Goal: Task Accomplishment & Management: Complete application form

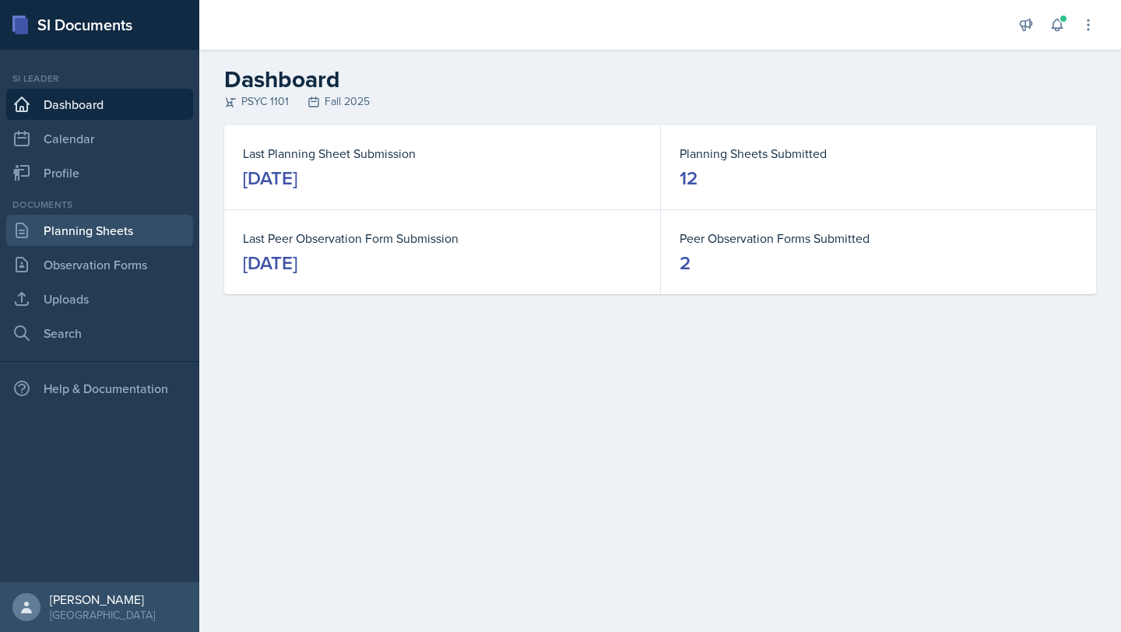
click at [111, 237] on link "Planning Sheets" at bounding box center [99, 230] width 187 height 31
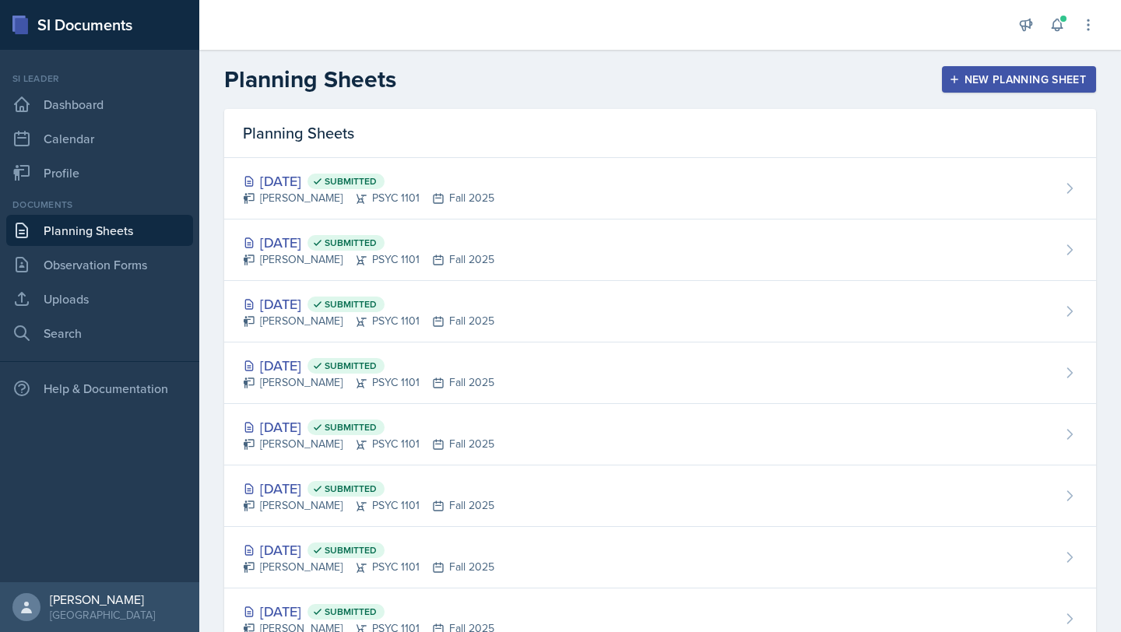
click at [1038, 95] on header "Planning Sheets New Planning Sheet" at bounding box center [659, 79] width 921 height 59
click at [1040, 86] on div "New Planning Sheet" at bounding box center [1019, 79] width 134 height 12
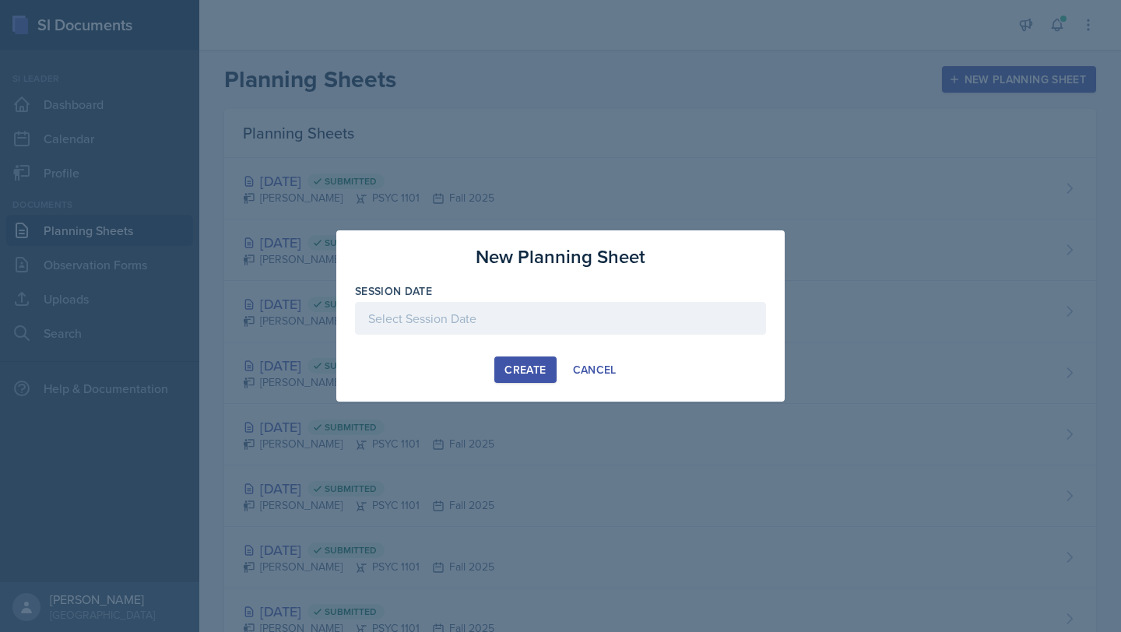
click at [508, 320] on div at bounding box center [560, 318] width 411 height 33
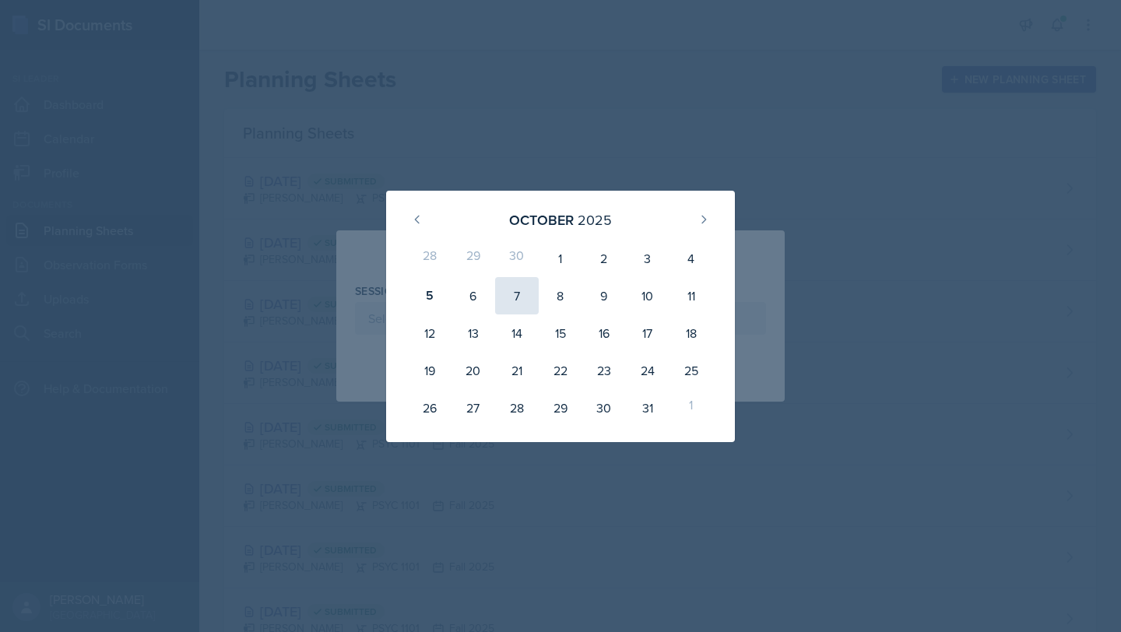
click at [521, 293] on div "7" at bounding box center [517, 295] width 44 height 37
type input "October 7th, 2025"
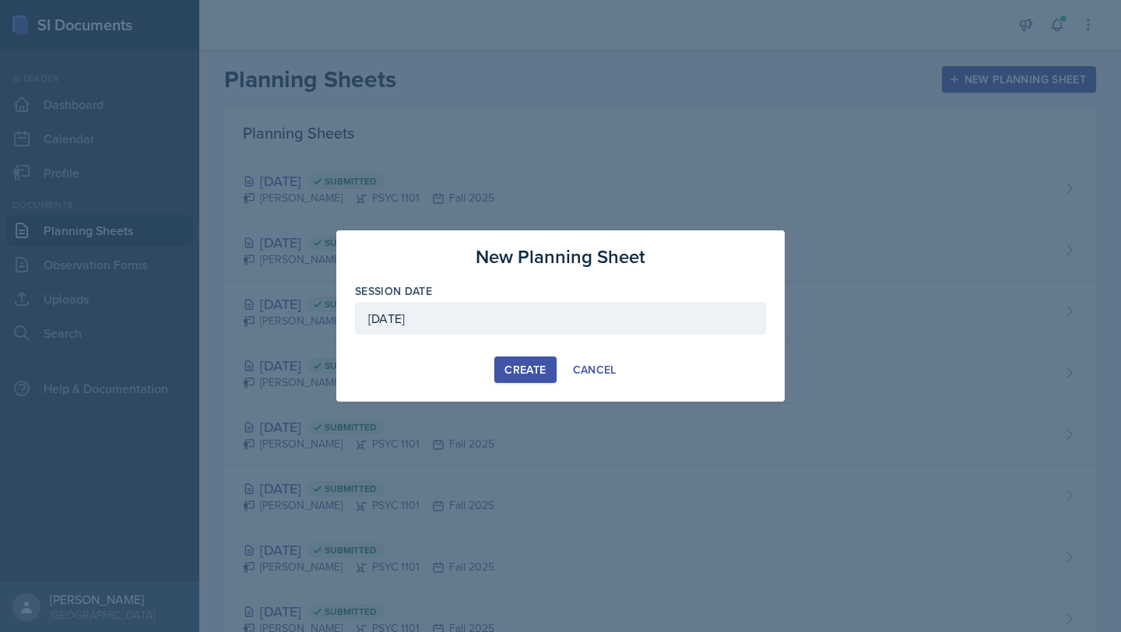
click at [511, 373] on div "Create" at bounding box center [524, 369] width 41 height 12
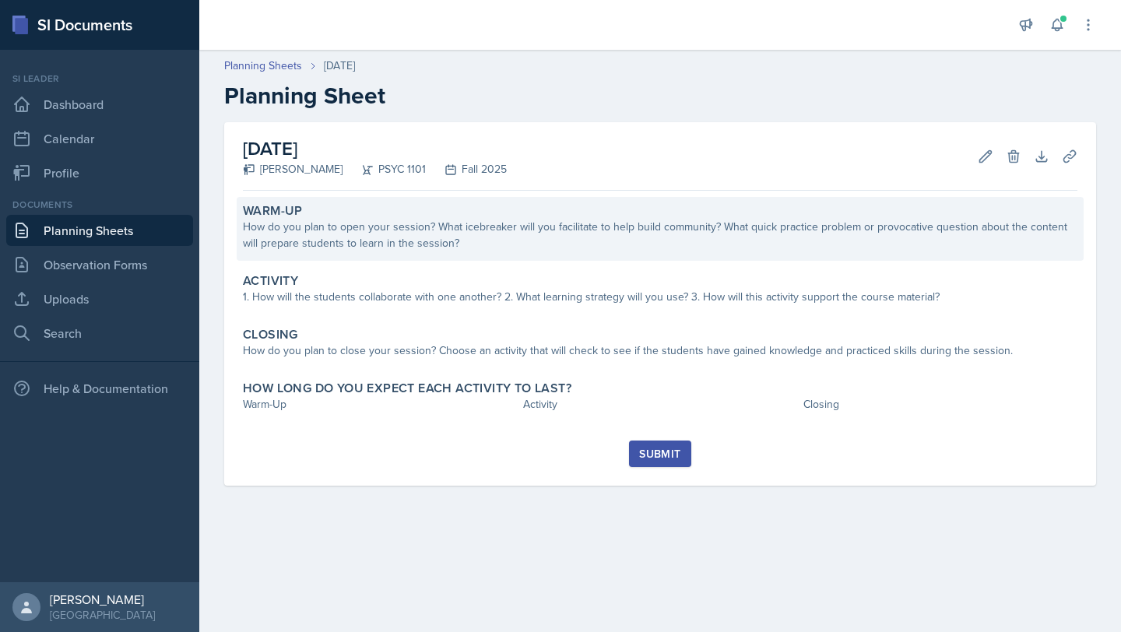
click at [419, 243] on div "How do you plan to open your session? What icebreaker will you facilitate to he…" at bounding box center [660, 235] width 834 height 33
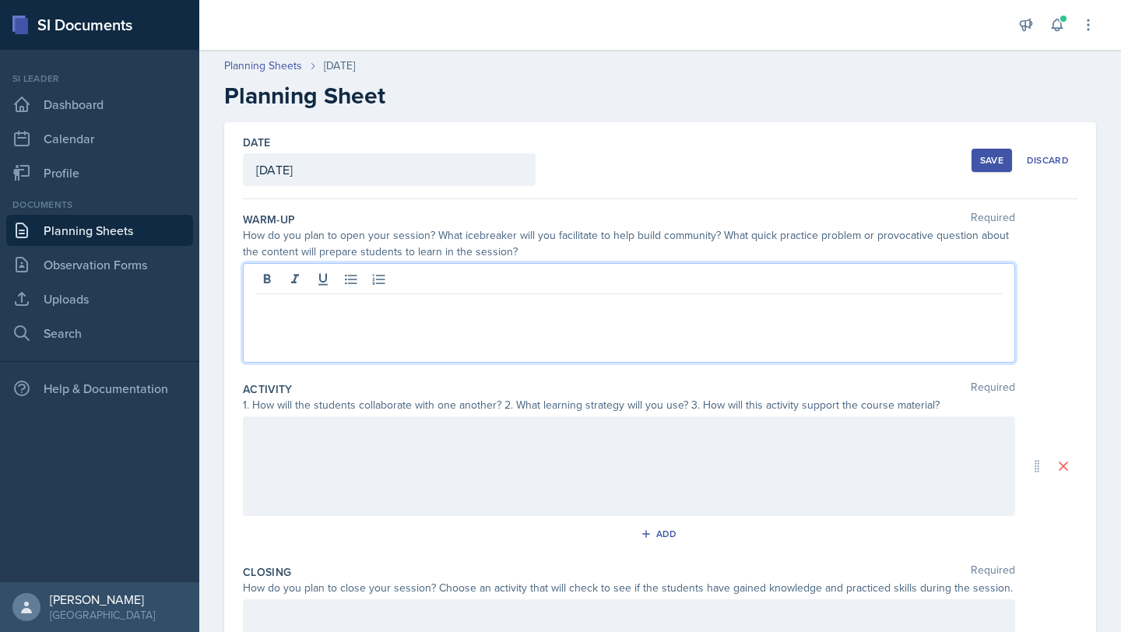
click at [395, 283] on div at bounding box center [629, 313] width 772 height 100
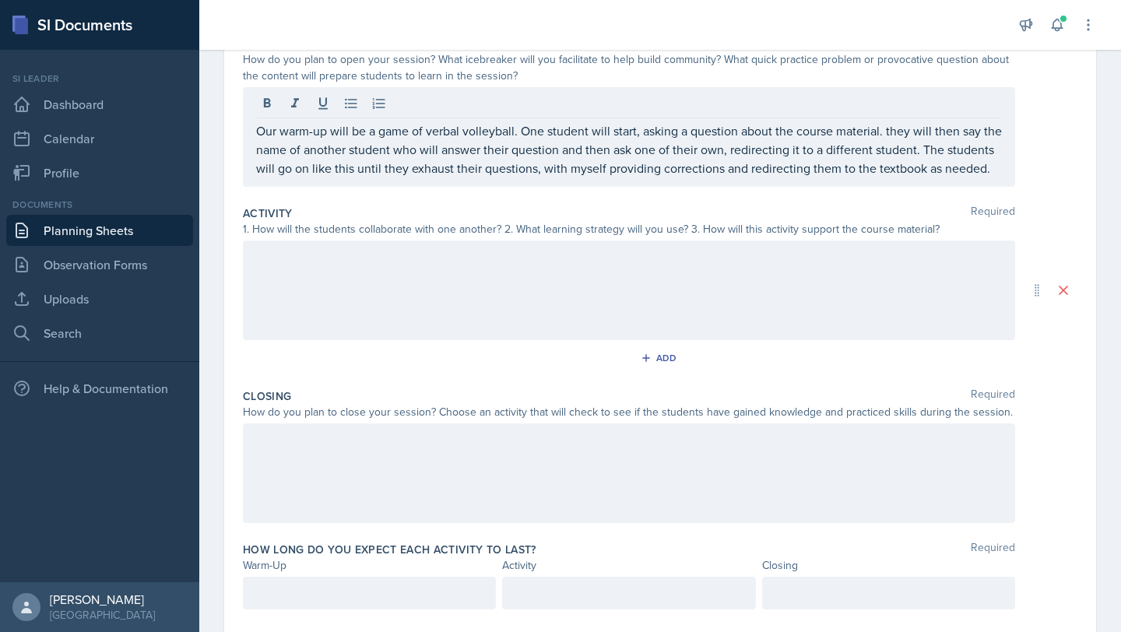
click at [374, 474] on div at bounding box center [629, 473] width 772 height 100
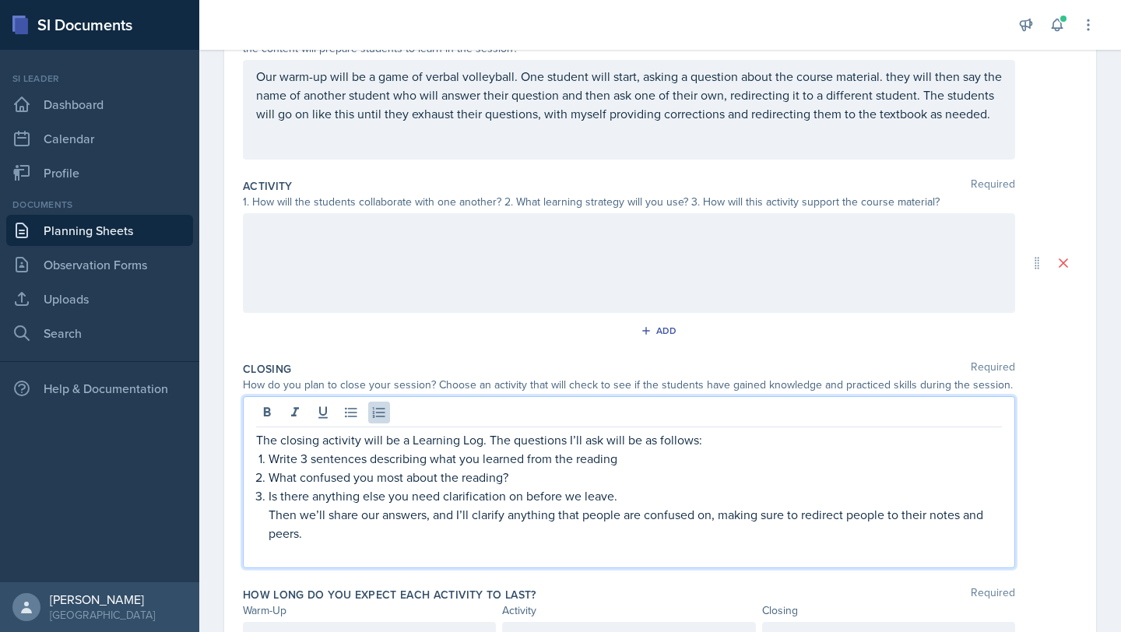
click at [394, 257] on div at bounding box center [629, 263] width 772 height 100
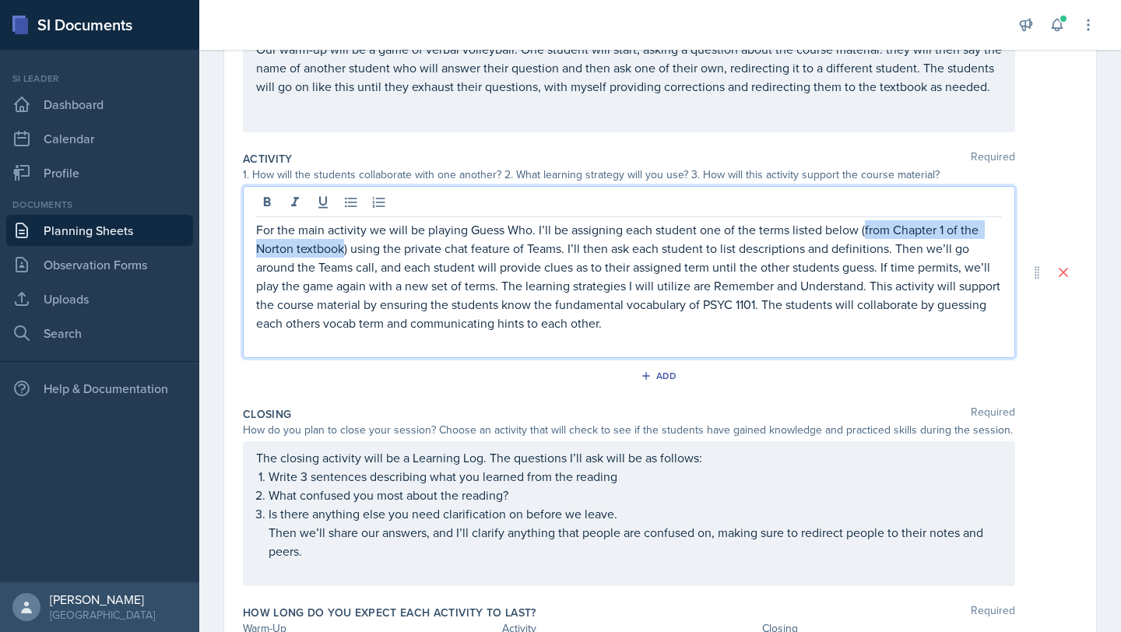
drag, startPoint x: 863, startPoint y: 230, endPoint x: 344, endPoint y: 247, distance: 519.3
click at [344, 247] on p "For the main activity we will be playing Guess Who. I’ll be assigning each stud…" at bounding box center [629, 276] width 746 height 112
drag, startPoint x: 705, startPoint y: 303, endPoint x: 760, endPoint y: 303, distance: 55.3
click at [760, 303] on p "For the main activity we will be playing Guess Who. I’ll be assigning each stud…" at bounding box center [629, 276] width 746 height 112
click at [637, 321] on p "For the main activity we will be playing Guess Who. I’ll be assigning each stud…" at bounding box center [629, 276] width 746 height 112
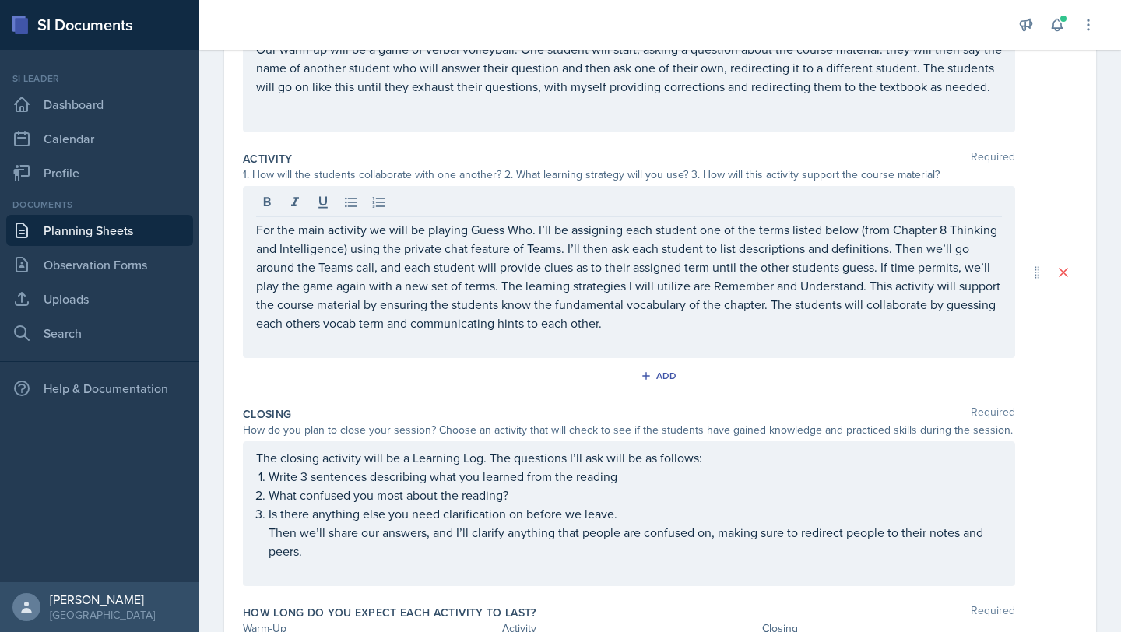
click at [535, 371] on div "Add" at bounding box center [660, 379] width 834 height 30
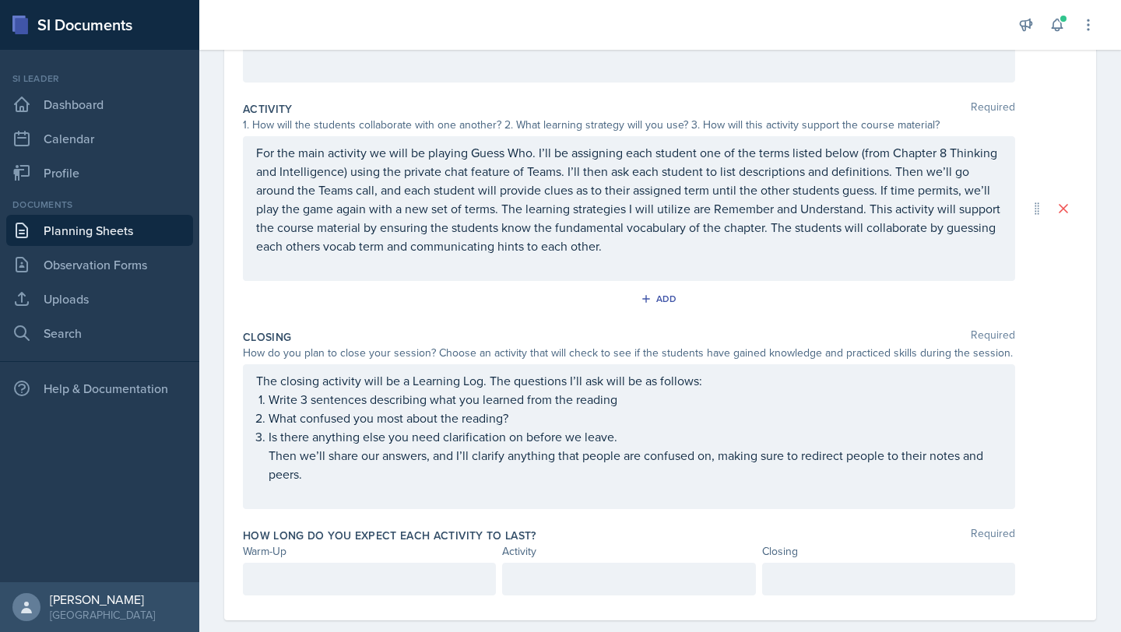
click at [389, 565] on div at bounding box center [369, 579] width 253 height 33
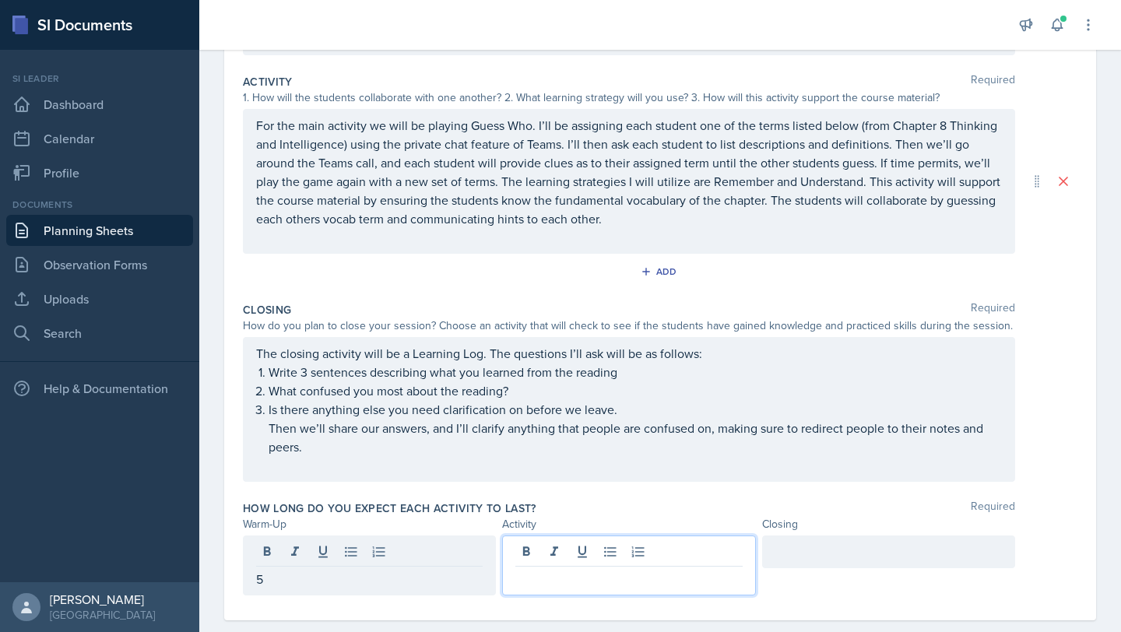
click at [570, 549] on div at bounding box center [628, 565] width 253 height 60
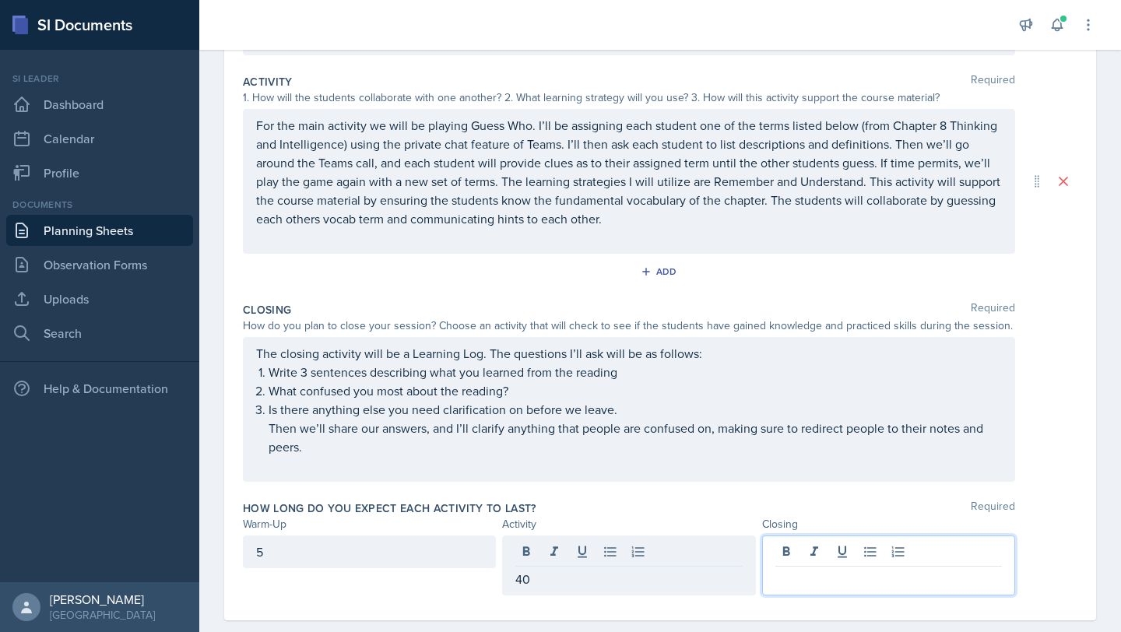
click at [802, 542] on div at bounding box center [888, 565] width 253 height 60
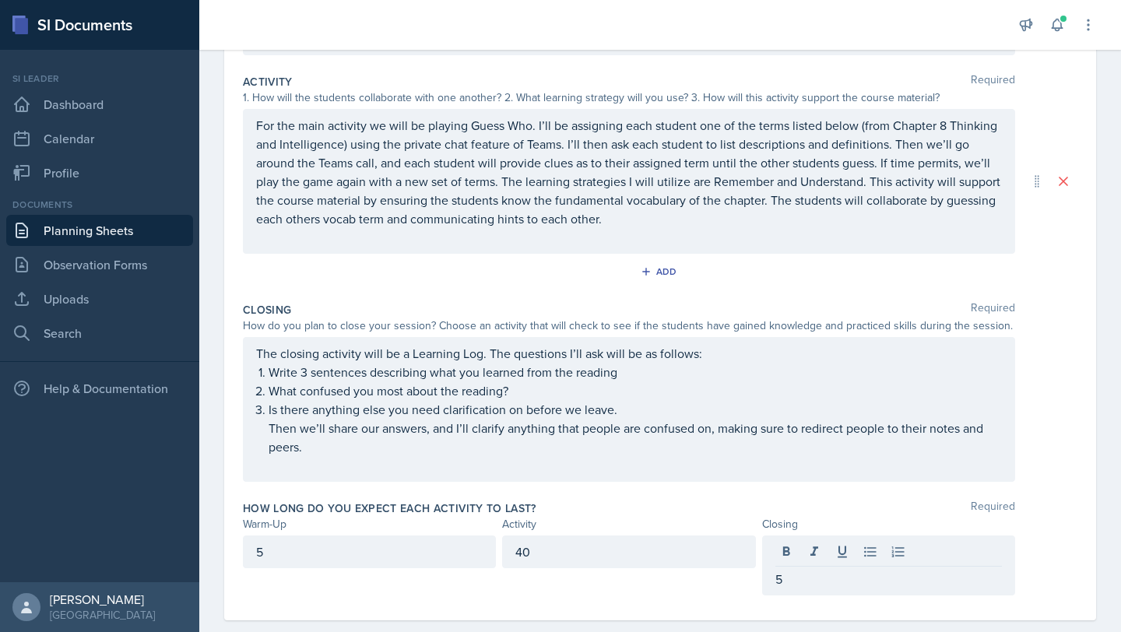
click at [1061, 282] on div "Add" at bounding box center [660, 275] width 834 height 30
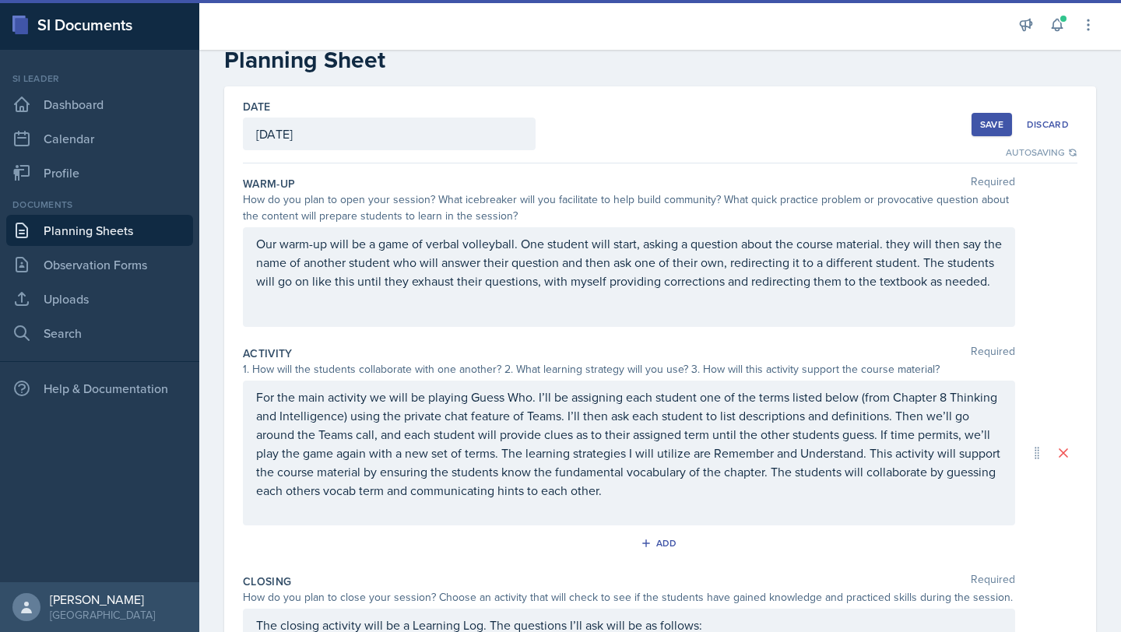
scroll to position [31, 0]
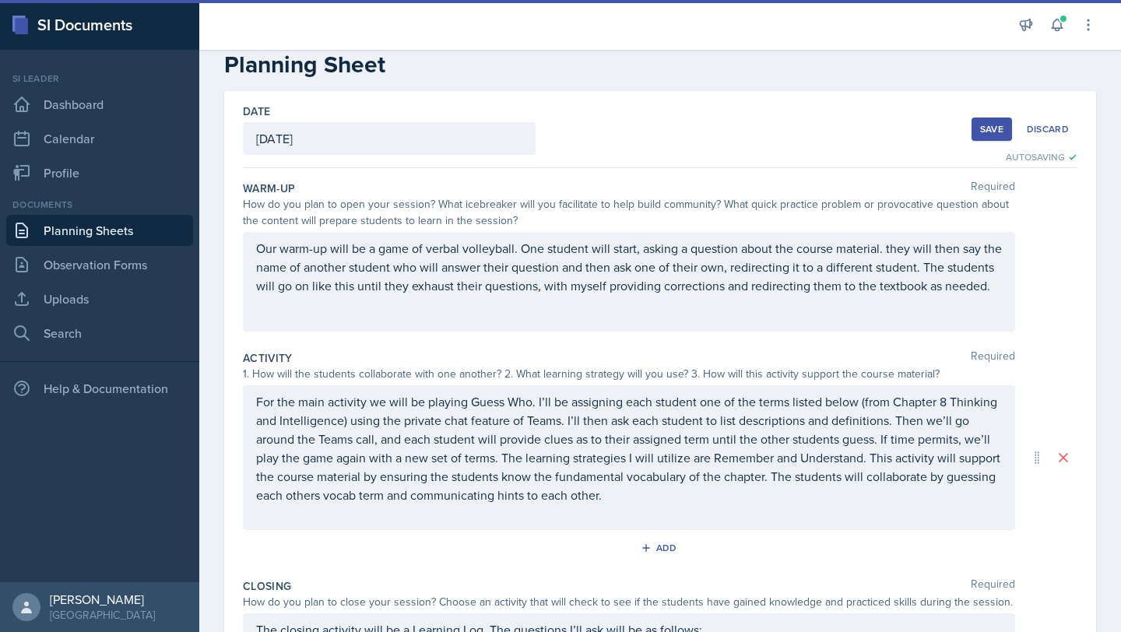
click at [996, 132] on div "Save" at bounding box center [991, 129] width 23 height 12
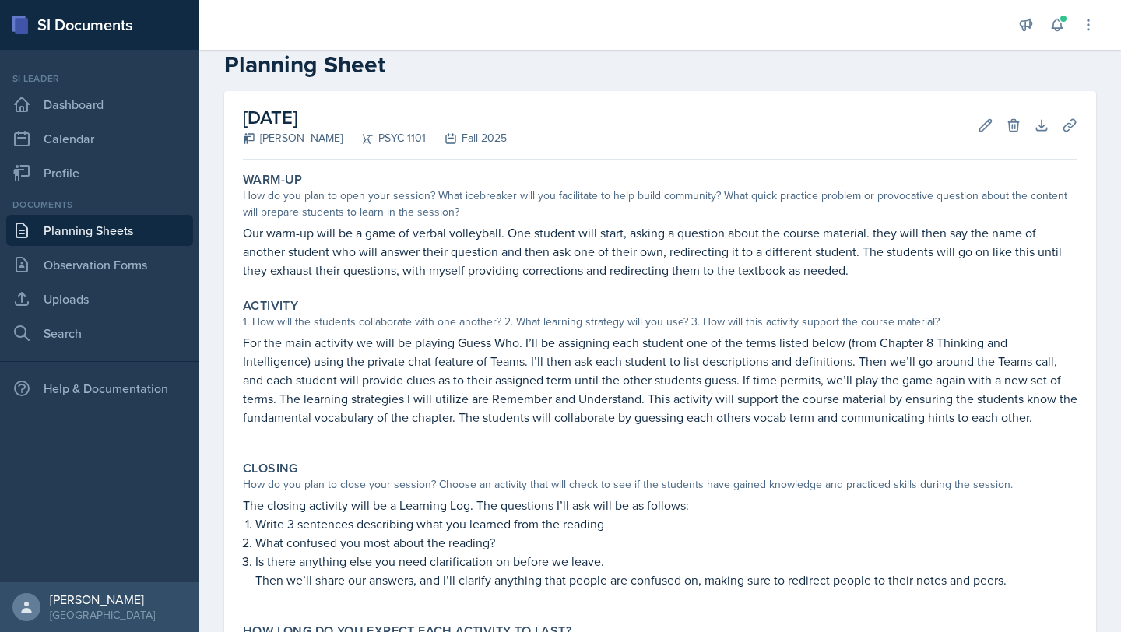
click at [137, 233] on link "Planning Sheets" at bounding box center [99, 230] width 187 height 31
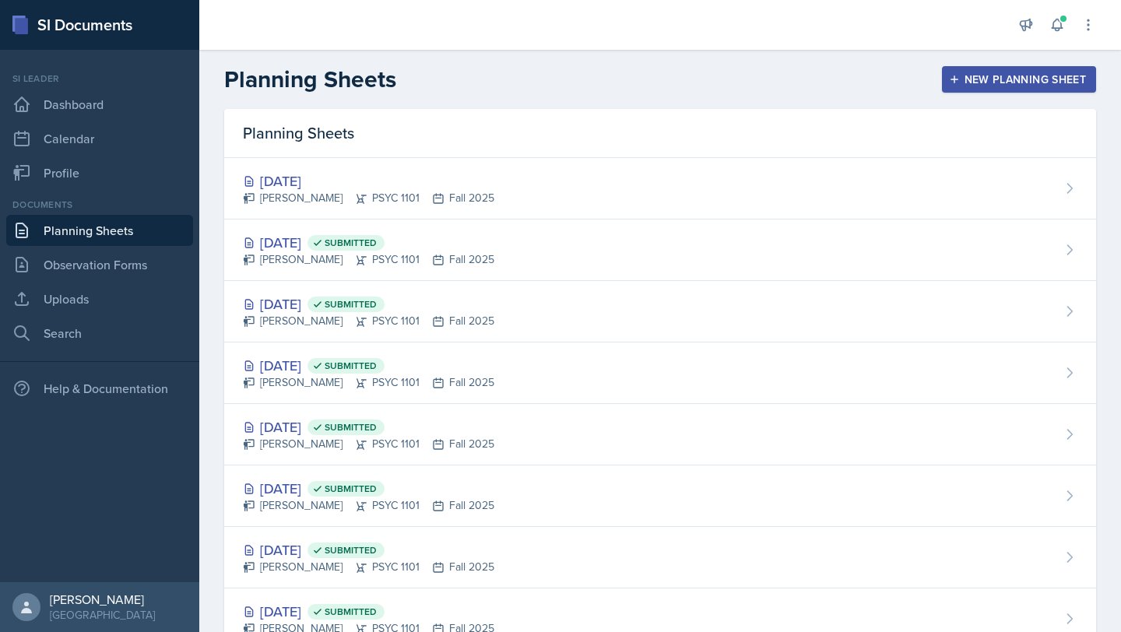
click at [1017, 68] on button "New Planning Sheet" at bounding box center [1019, 79] width 154 height 26
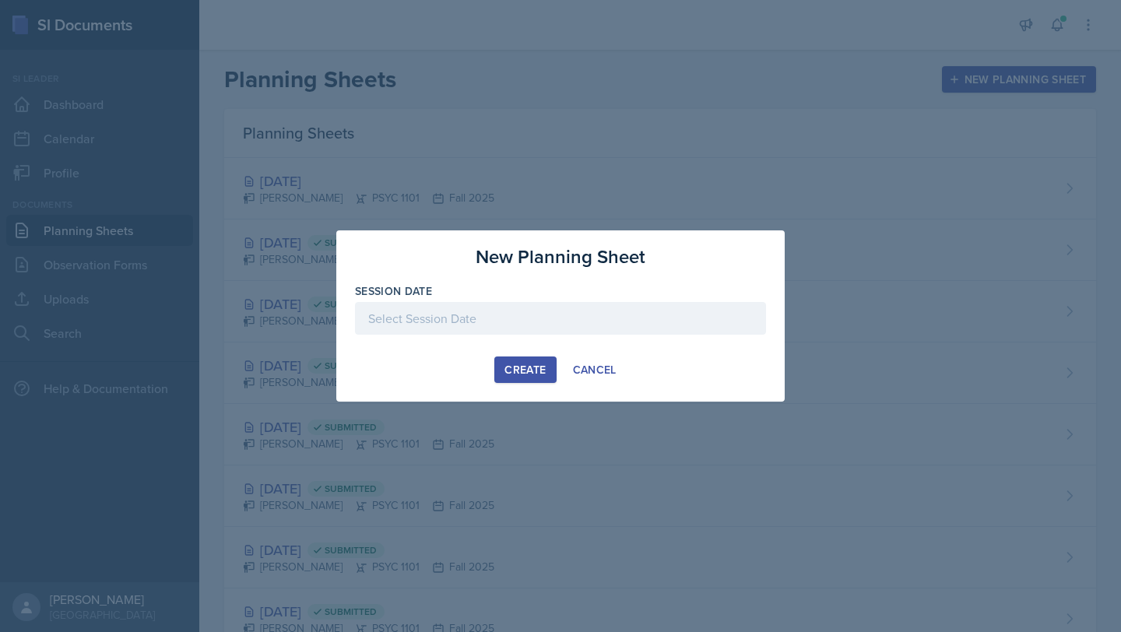
click at [554, 322] on div at bounding box center [560, 318] width 411 height 33
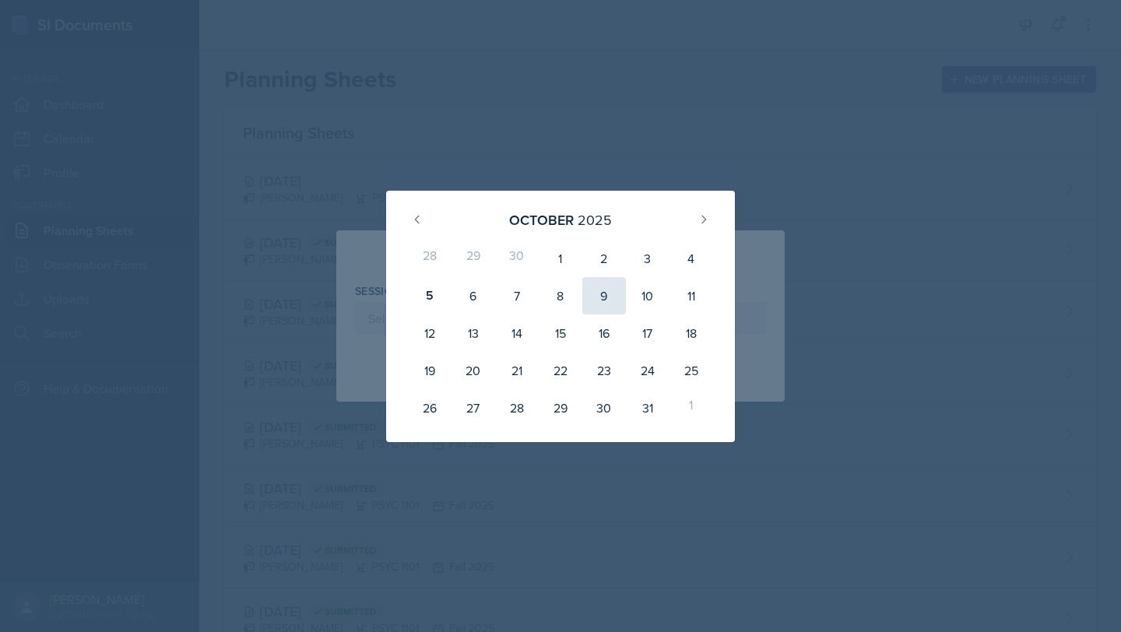
click at [610, 293] on div "9" at bounding box center [604, 295] width 44 height 37
type input "October 9th, 2025"
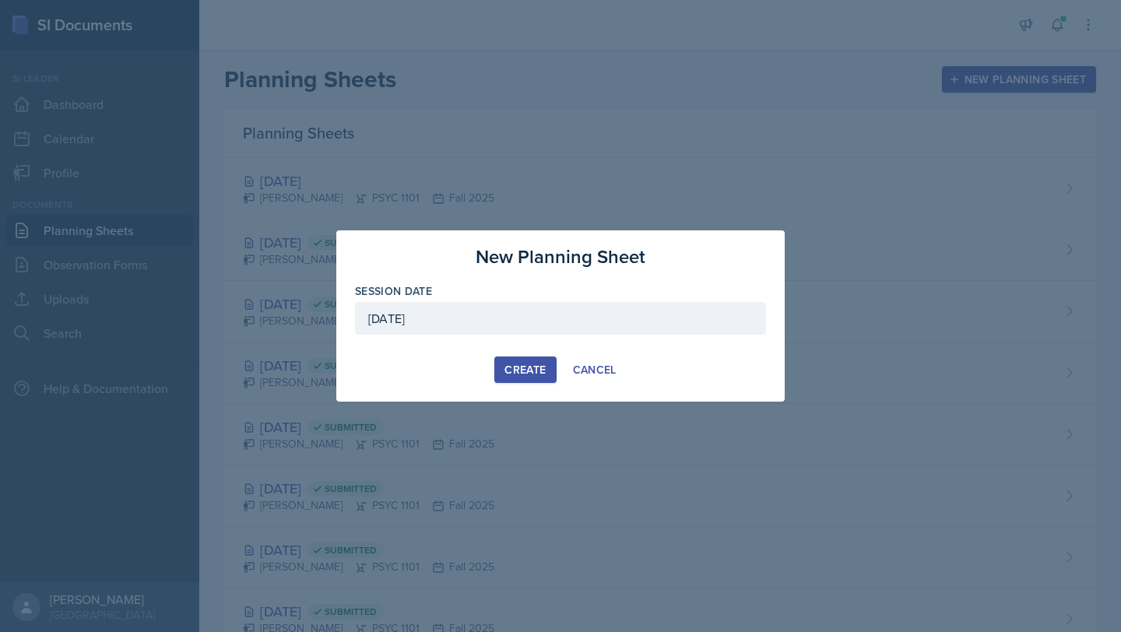
click at [521, 372] on div "Create" at bounding box center [524, 369] width 41 height 12
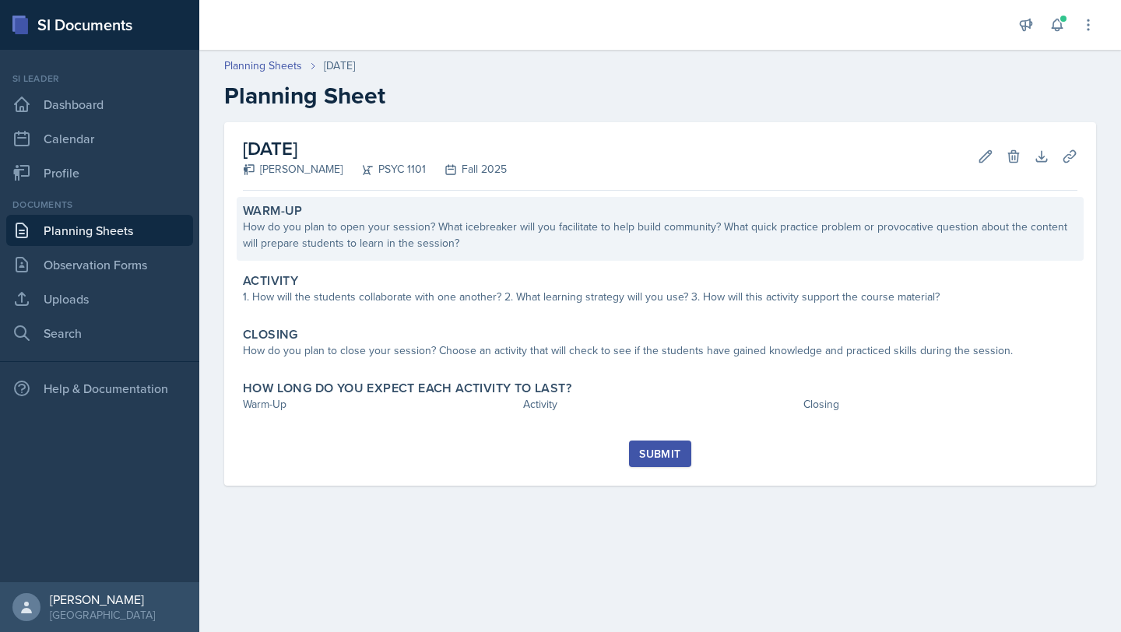
click at [476, 240] on div "How do you plan to open your session? What icebreaker will you facilitate to he…" at bounding box center [660, 235] width 834 height 33
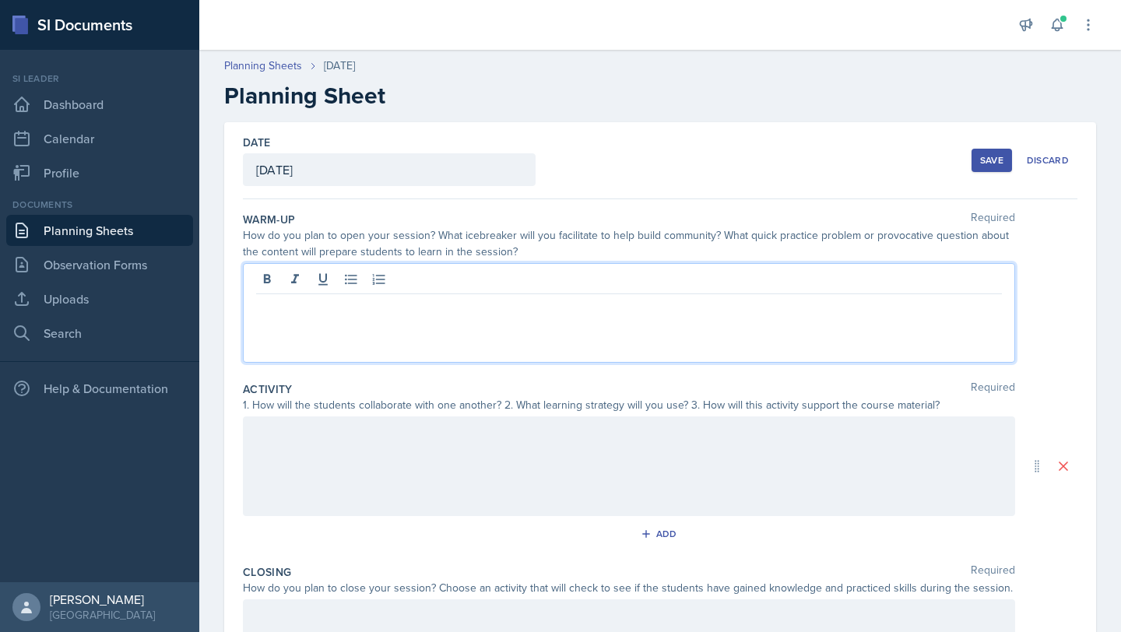
click at [444, 281] on div at bounding box center [629, 313] width 772 height 100
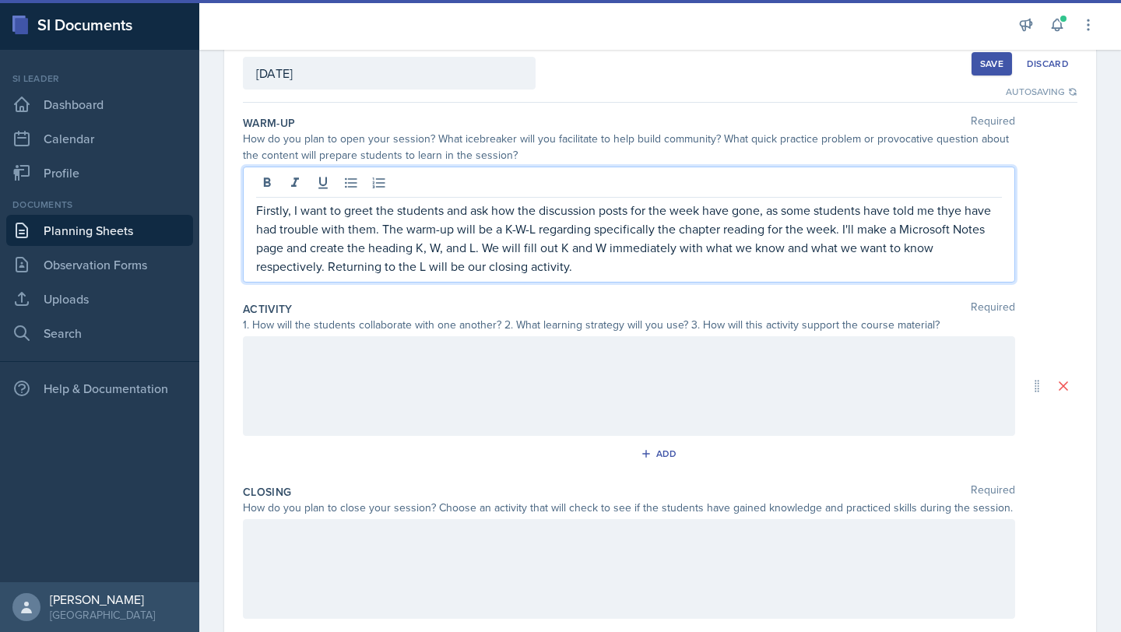
click at [377, 551] on div at bounding box center [629, 569] width 772 height 100
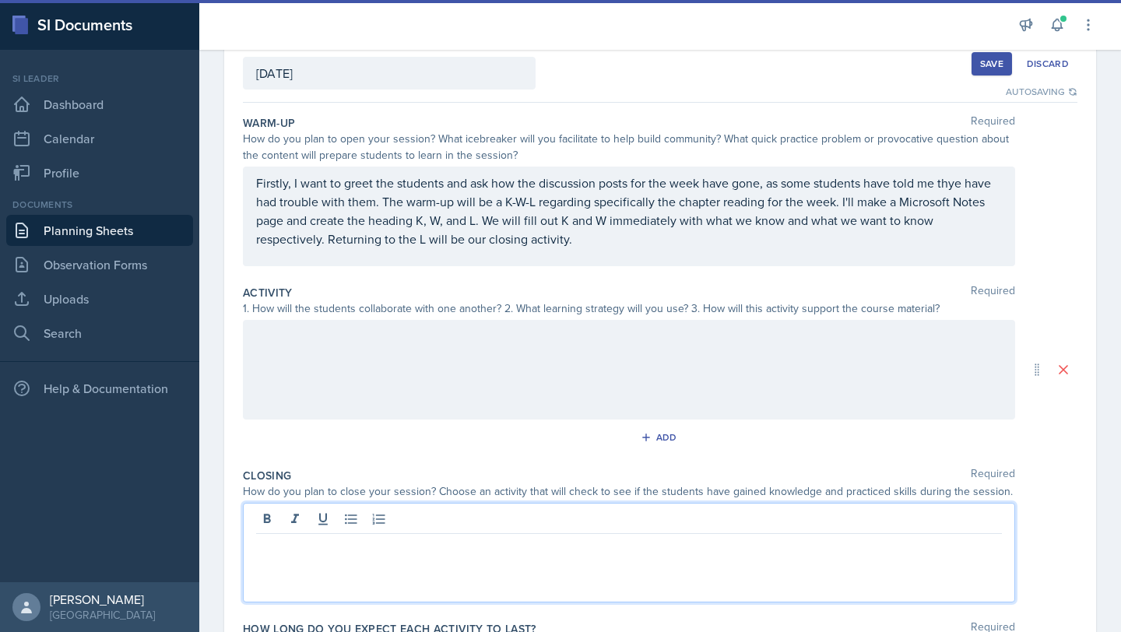
scroll to position [124, 0]
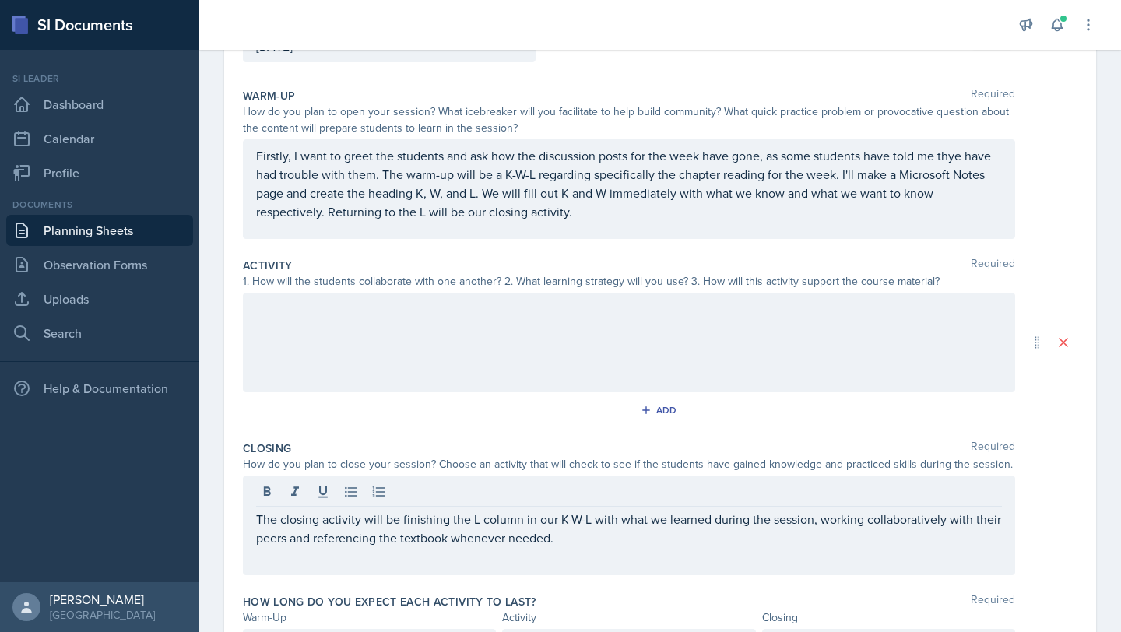
click at [469, 295] on div at bounding box center [629, 343] width 772 height 100
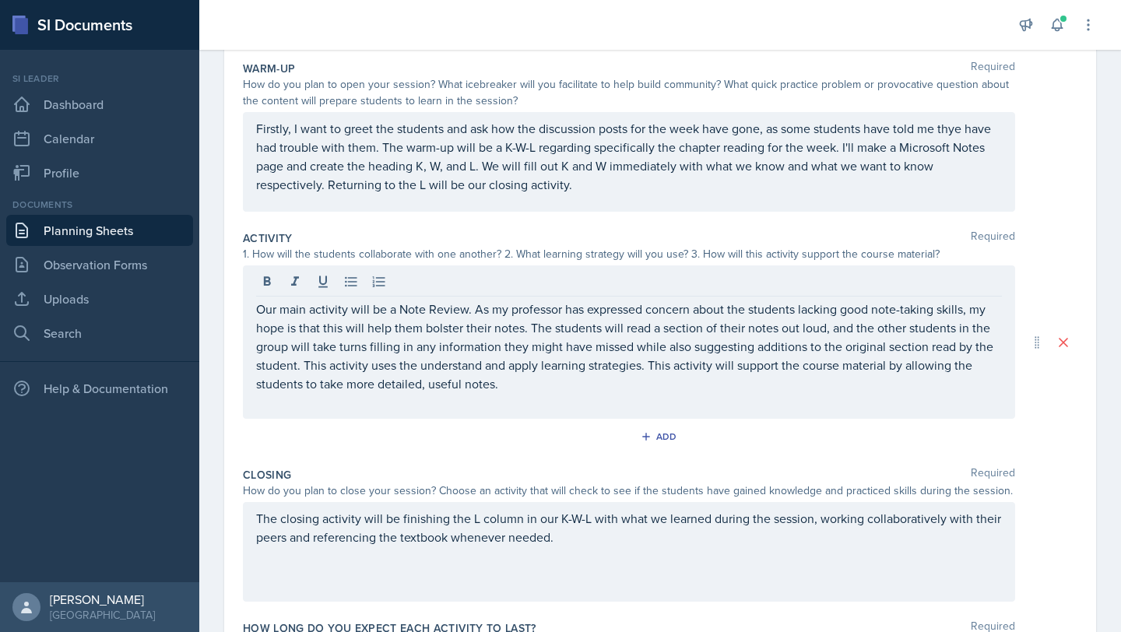
click at [1082, 290] on div "Date October 9th, 2025 October 2025 28 29 30 1 2 3 4 5 6 7 8 9 10 11 12 13 14 1…" at bounding box center [660, 342] width 872 height 742
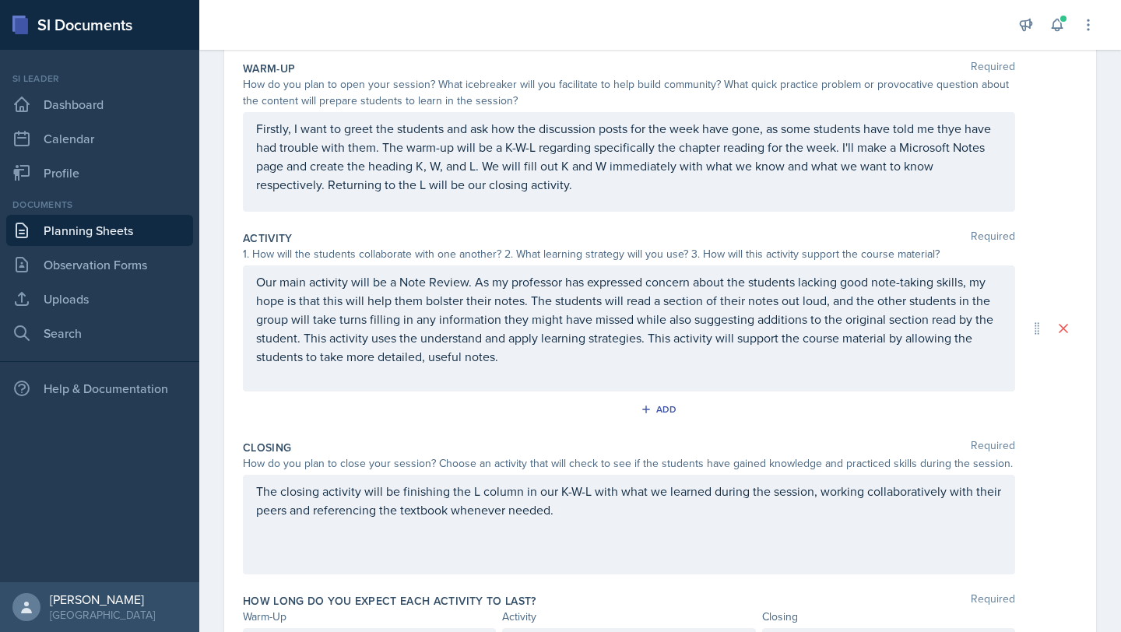
scroll to position [242, 0]
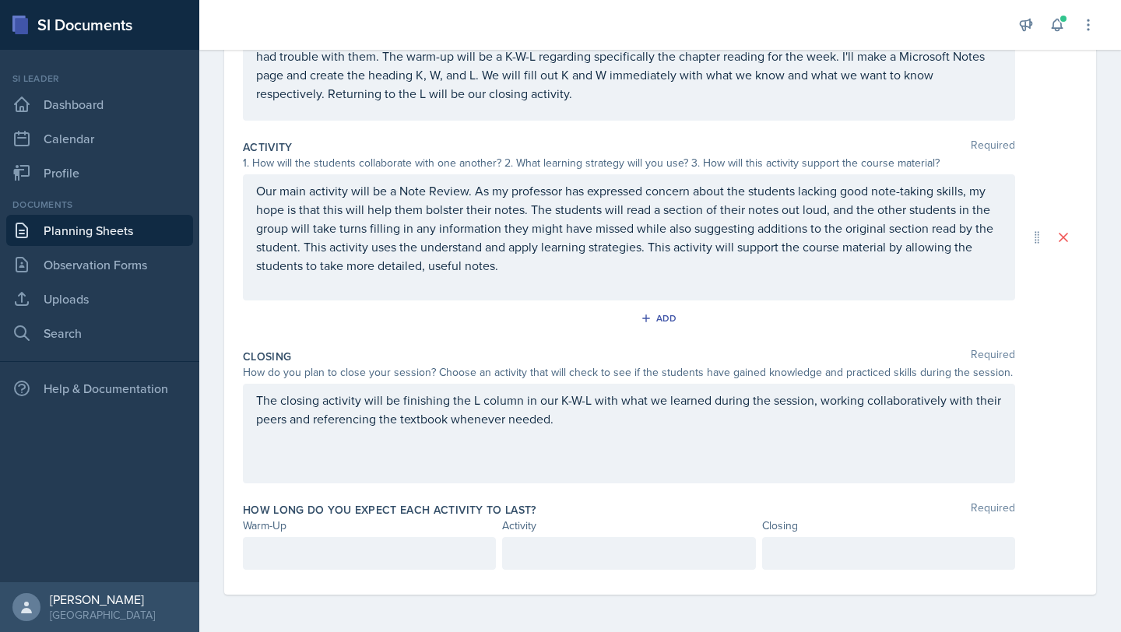
click at [309, 571] on div "How long do you expect each activity to last? Required Warm-Up Activity Closing" at bounding box center [660, 539] width 834 height 86
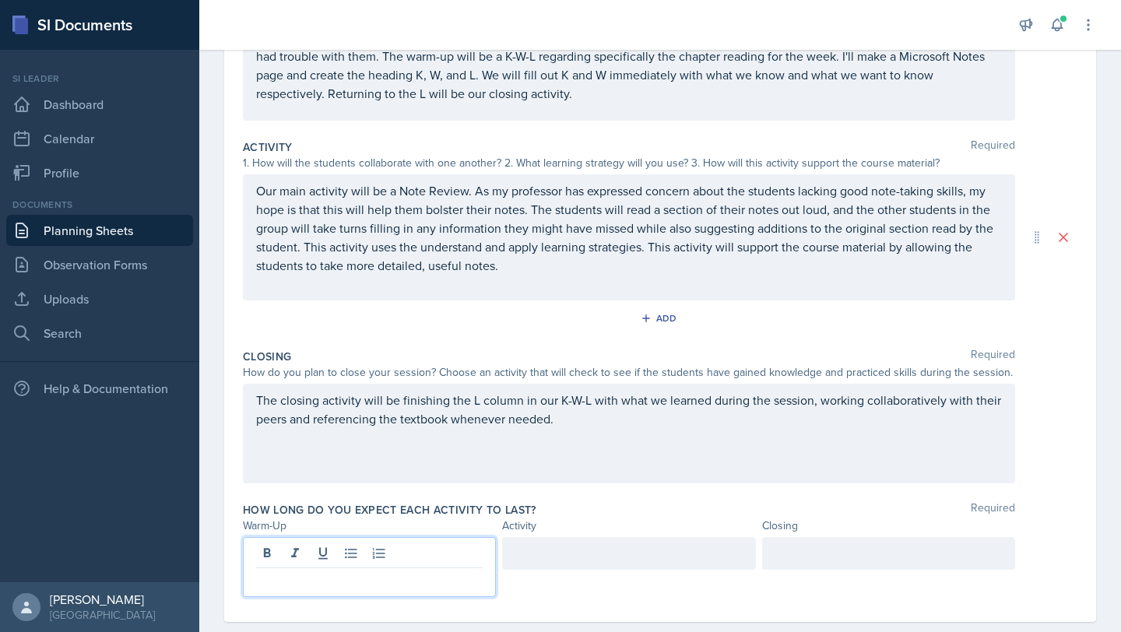
click at [313, 571] on p at bounding box center [369, 580] width 226 height 19
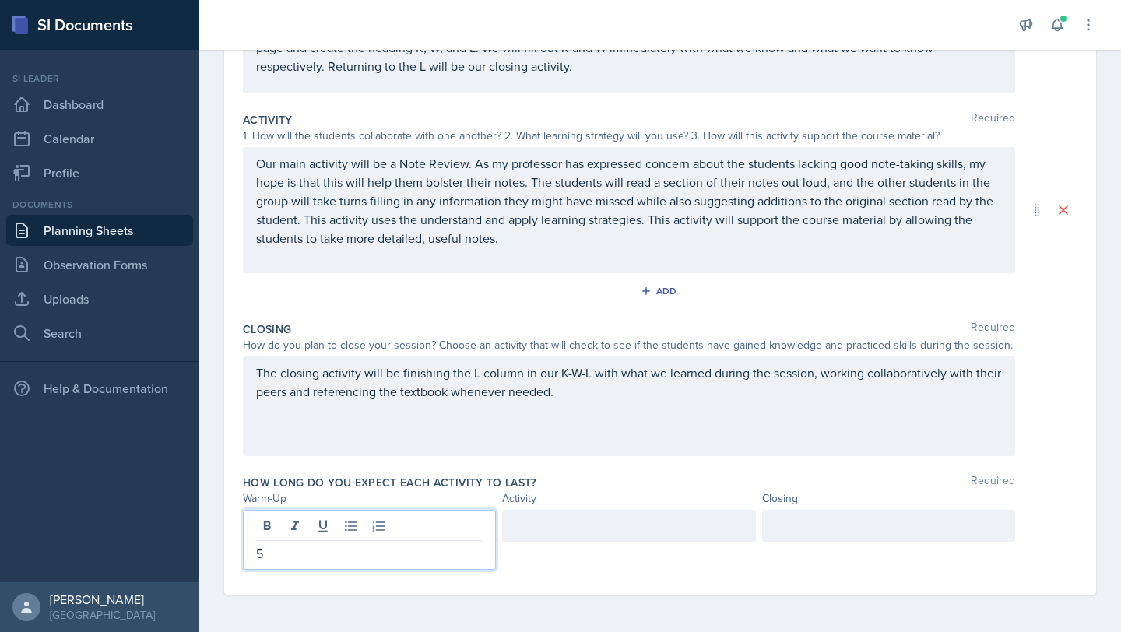
click at [629, 526] on div at bounding box center [628, 526] width 253 height 33
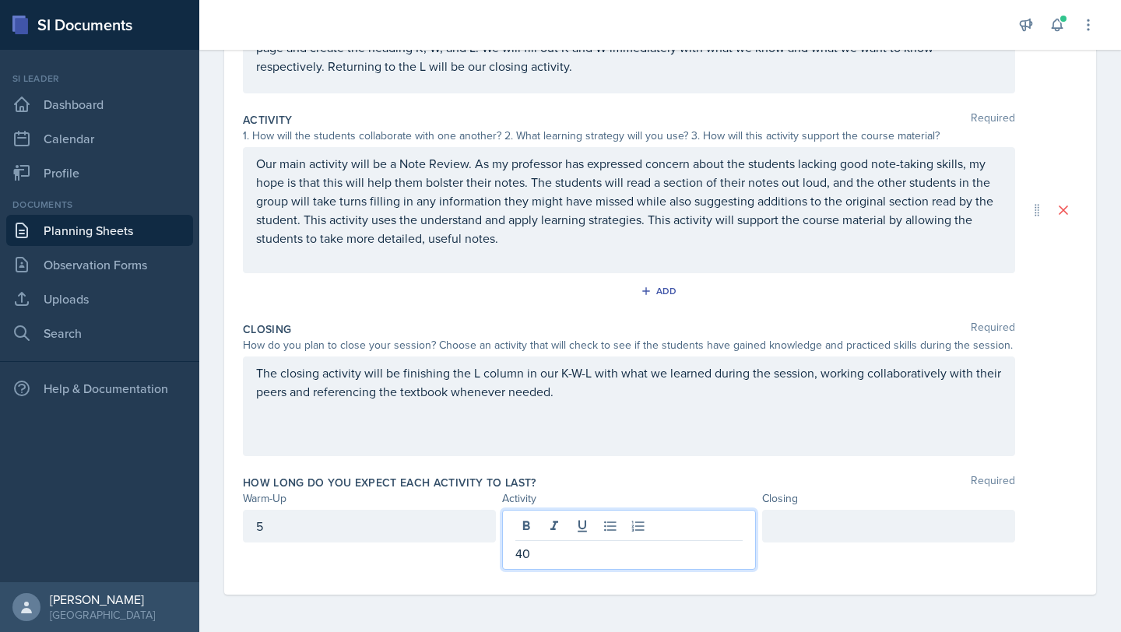
click at [816, 518] on div at bounding box center [888, 526] width 253 height 33
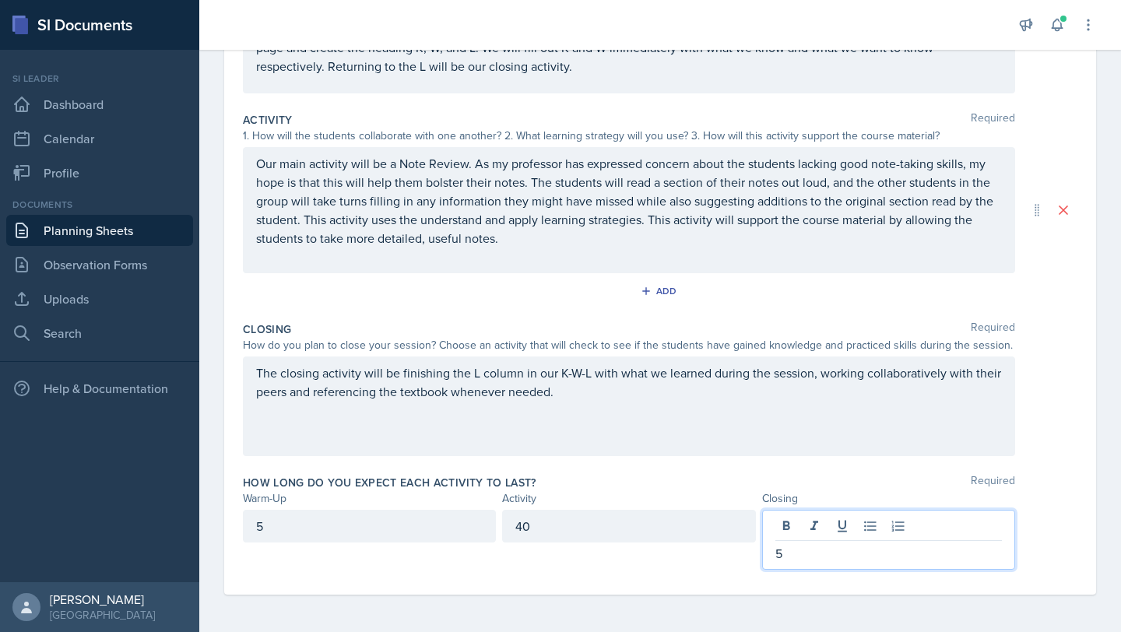
click at [1059, 367] on div "The closing activity will be finishing the L column in our K-W-L with what we l…" at bounding box center [660, 406] width 834 height 100
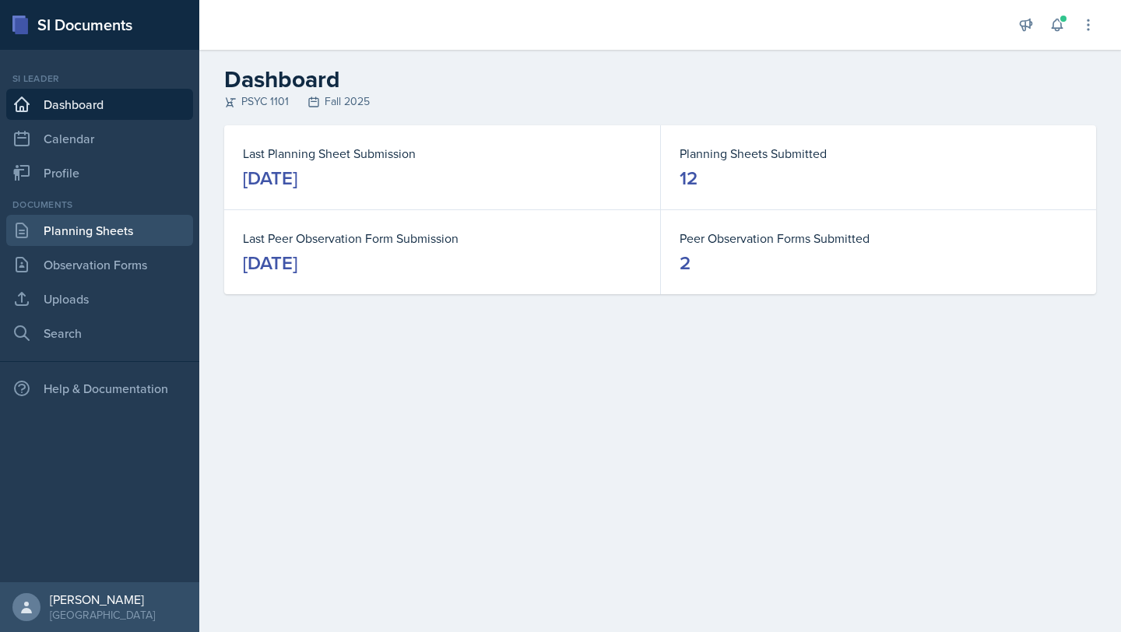
click at [85, 240] on link "Planning Sheets" at bounding box center [99, 230] width 187 height 31
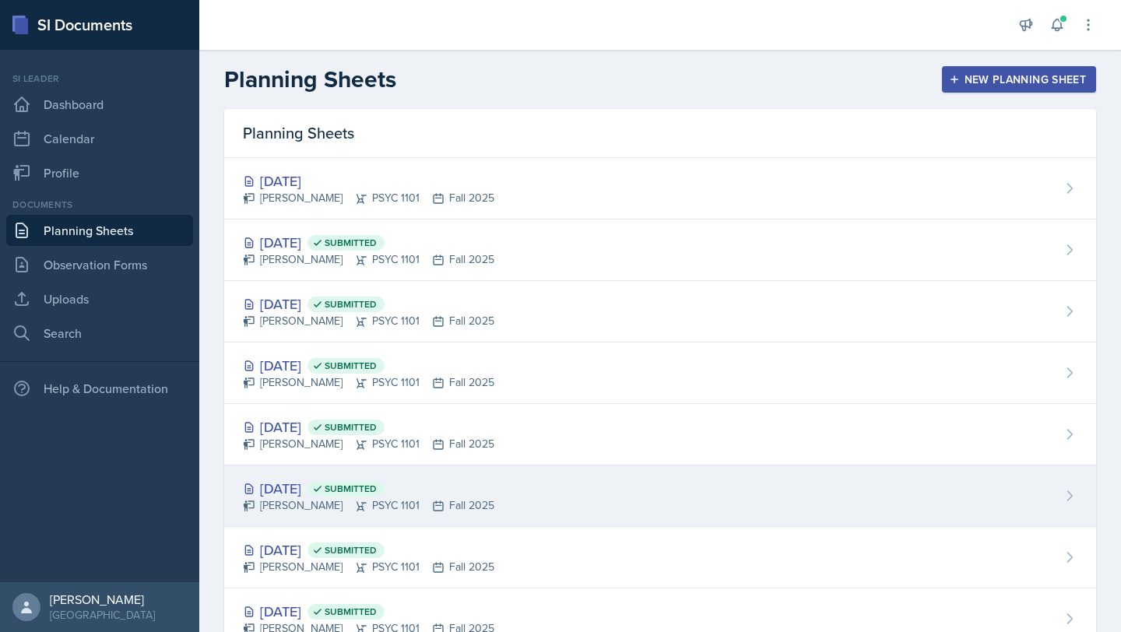
scroll to position [35, 0]
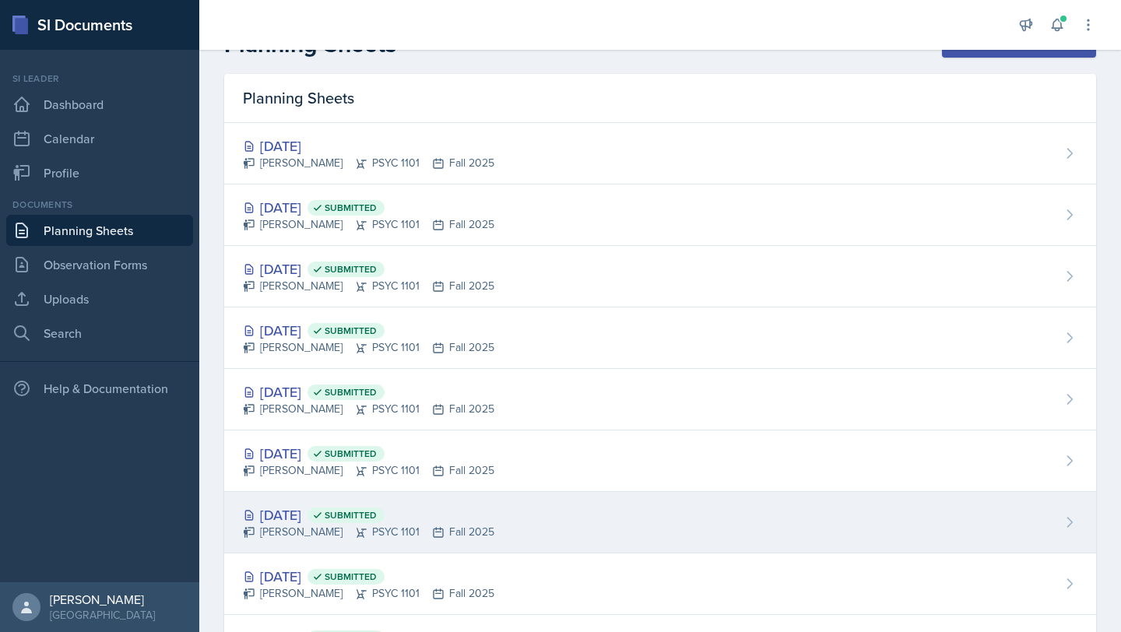
click at [310, 517] on div "[DATE] Submitted" at bounding box center [368, 514] width 251 height 21
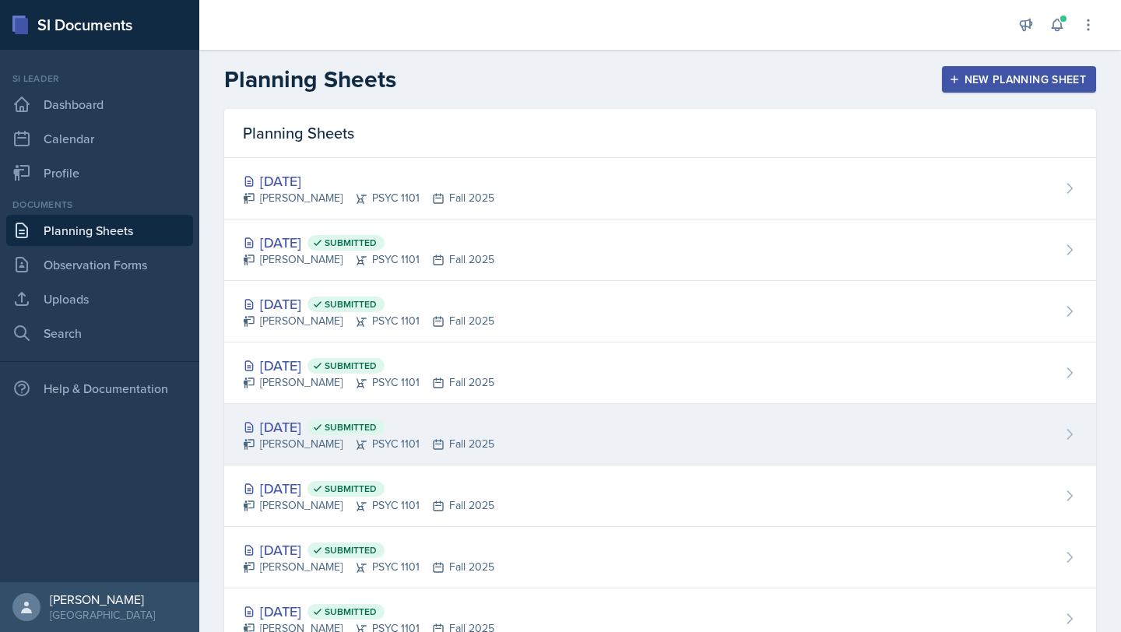
click at [313, 431] on div "[DATE] Submitted" at bounding box center [368, 426] width 251 height 21
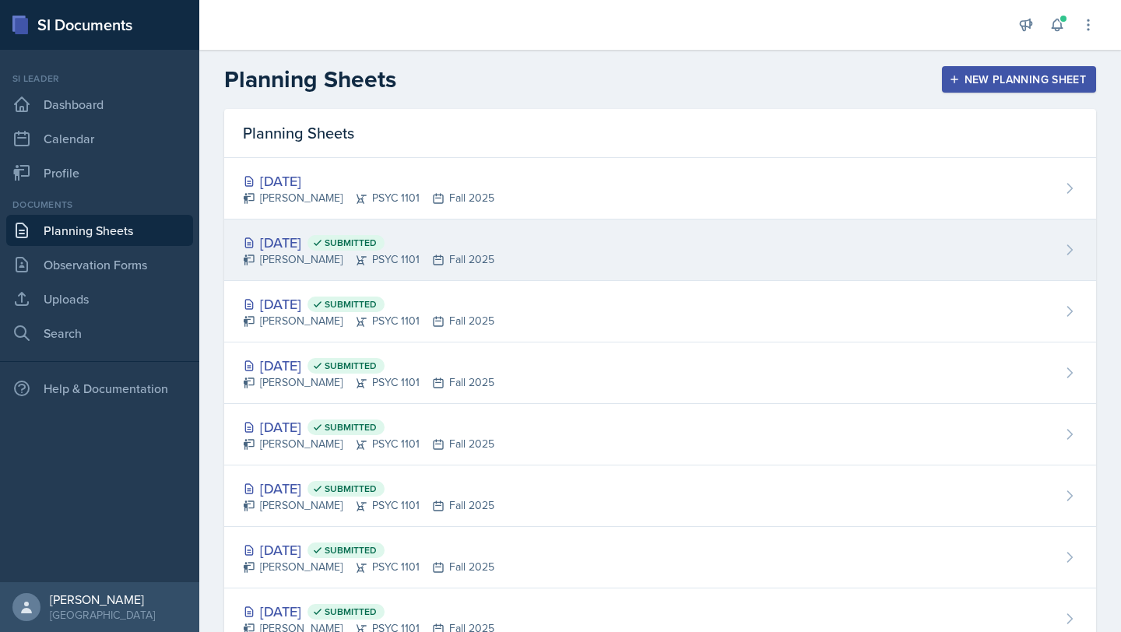
click at [311, 236] on div "[DATE] Submitted" at bounding box center [368, 242] width 251 height 21
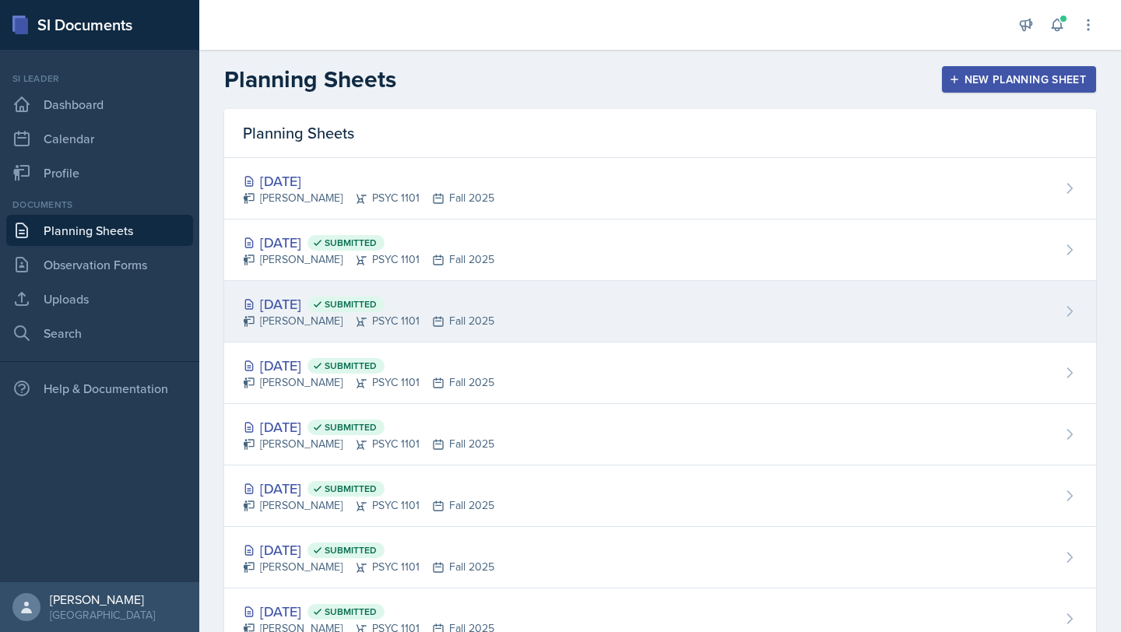
click at [315, 299] on div "[DATE] Submitted" at bounding box center [368, 303] width 251 height 21
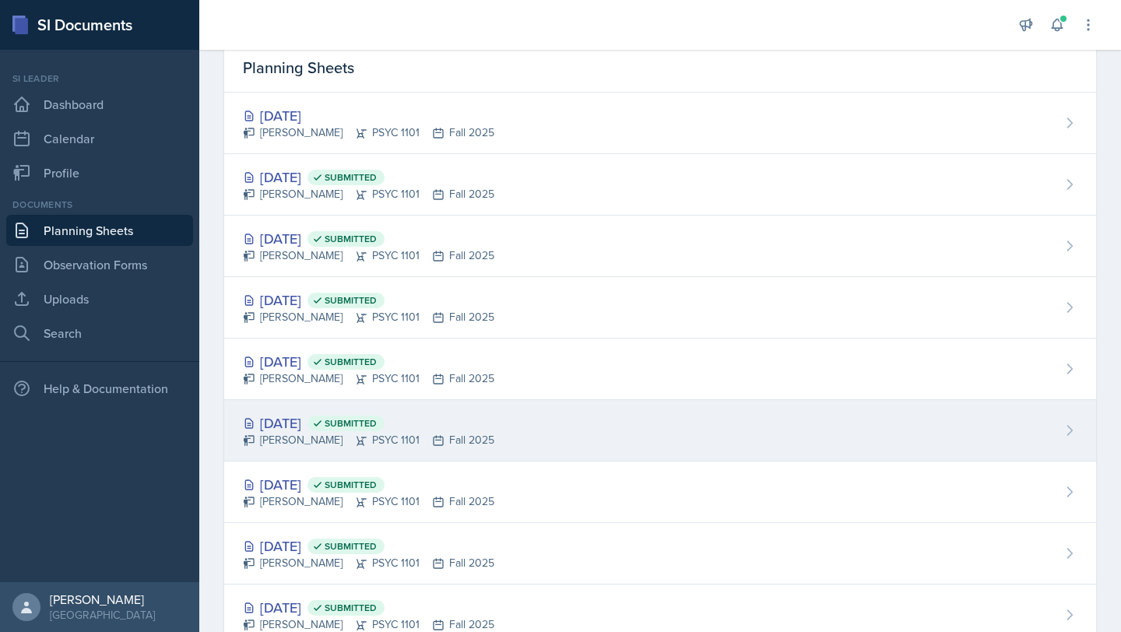
scroll to position [80, 0]
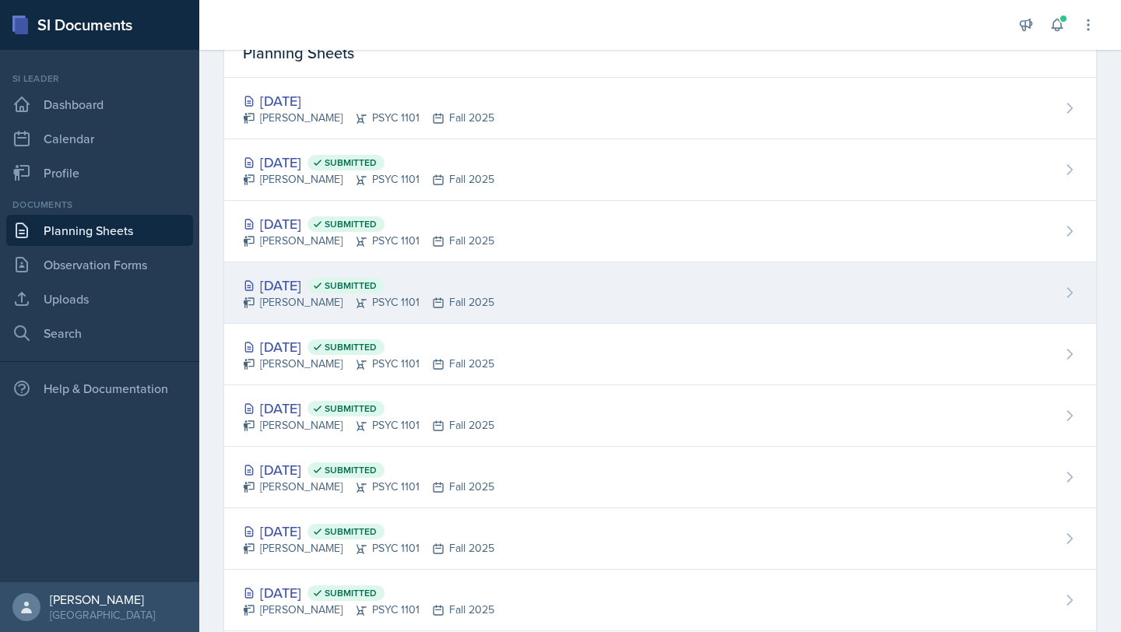
click at [301, 275] on div "[DATE] Submitted" at bounding box center [368, 285] width 251 height 21
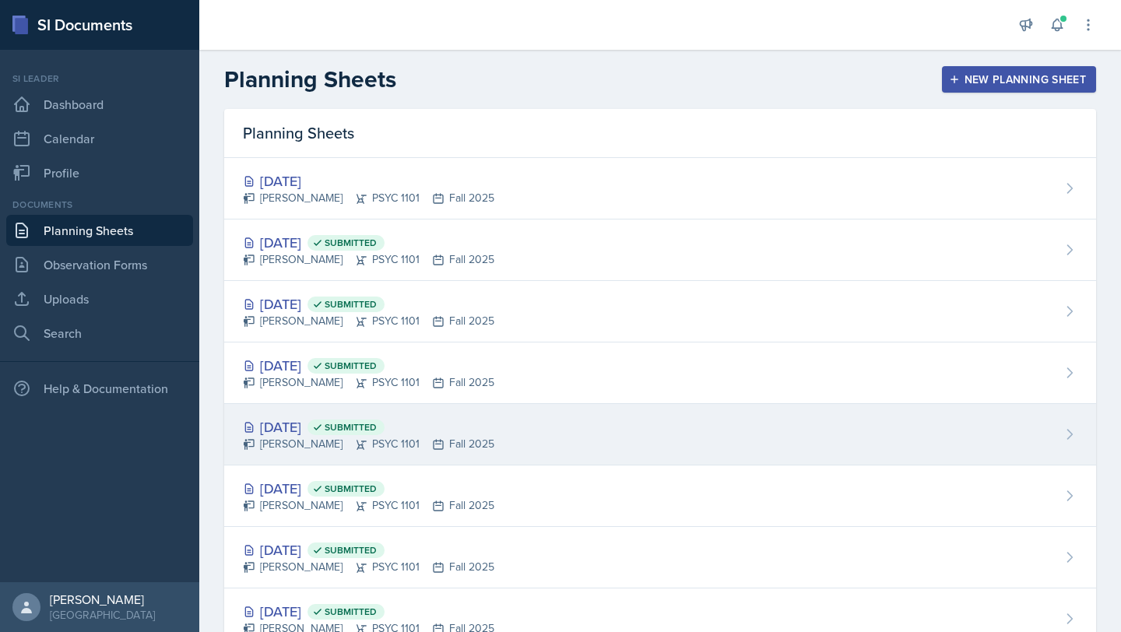
click at [275, 426] on div "[DATE] Submitted" at bounding box center [368, 426] width 251 height 21
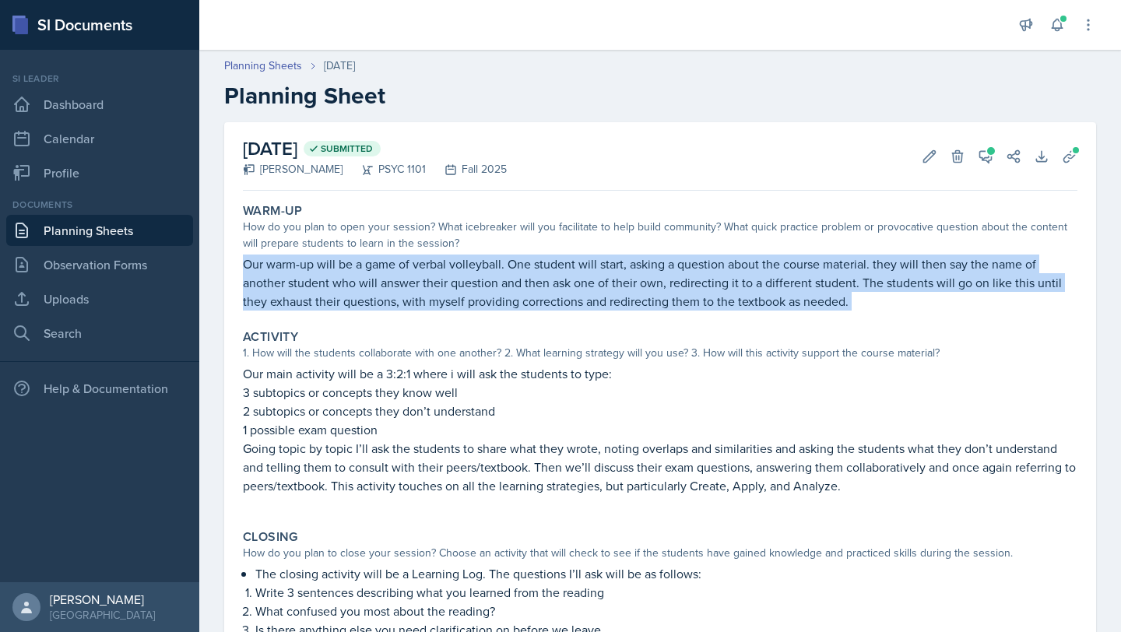
drag, startPoint x: 244, startPoint y: 262, endPoint x: 864, endPoint y: 324, distance: 623.3
click at [864, 324] on div "Warm-Up How do you plan to open your session? What icebreaker will you facilita…" at bounding box center [660, 484] width 834 height 574
copy div "Our warm-up will be a game of verbal volleyball. One student will start, asking…"
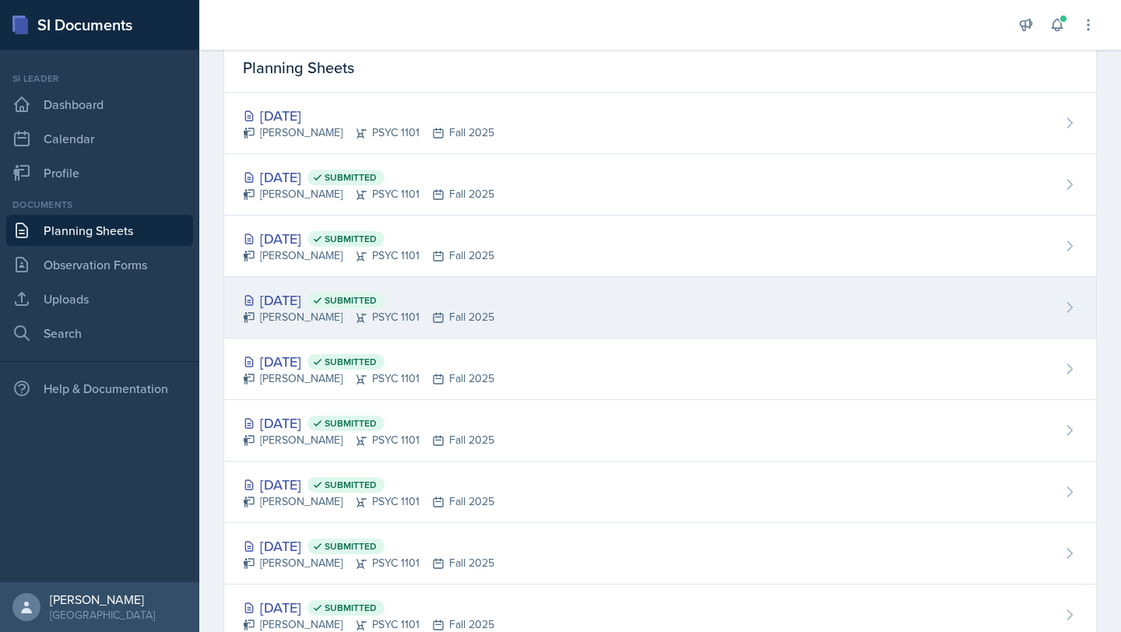
scroll to position [90, 0]
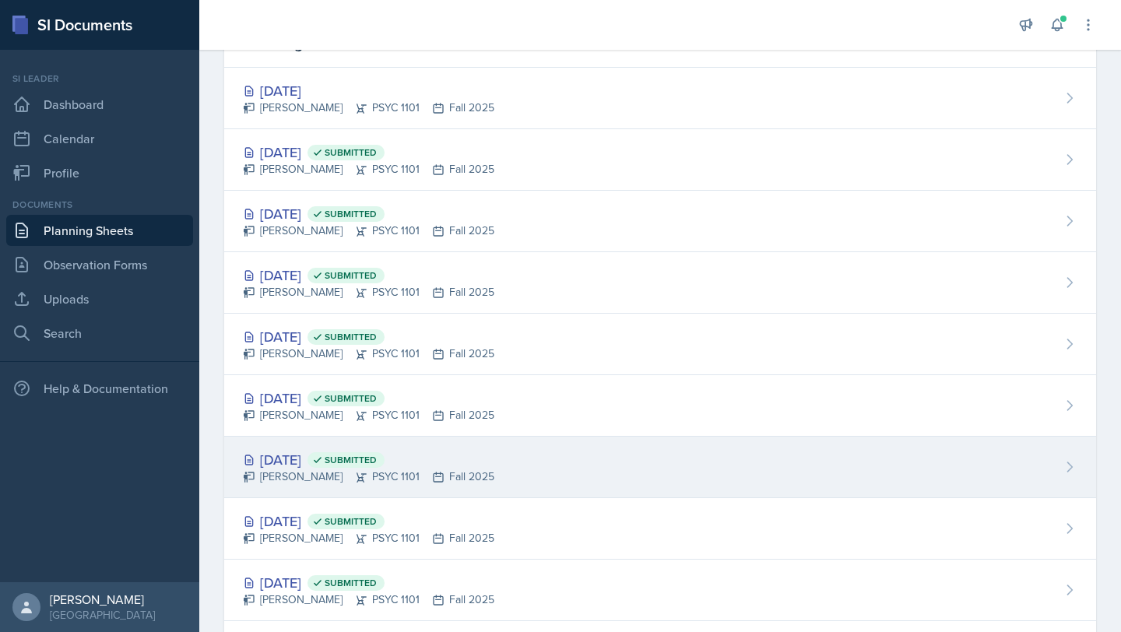
click at [296, 465] on div "[DATE] Submitted" at bounding box center [368, 459] width 251 height 21
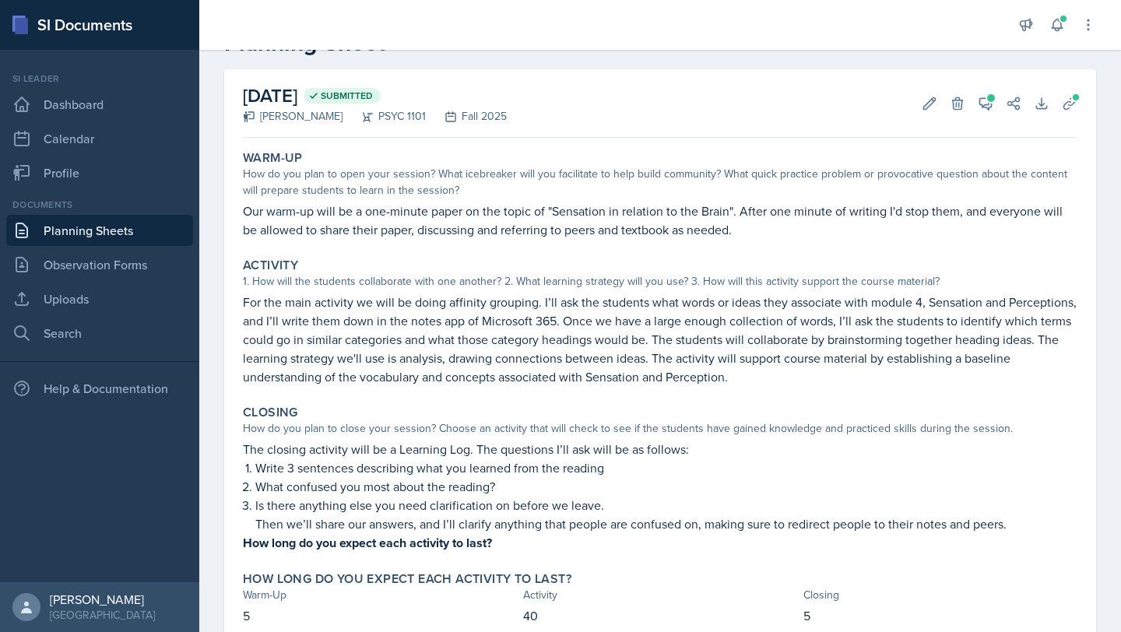
scroll to position [55, 0]
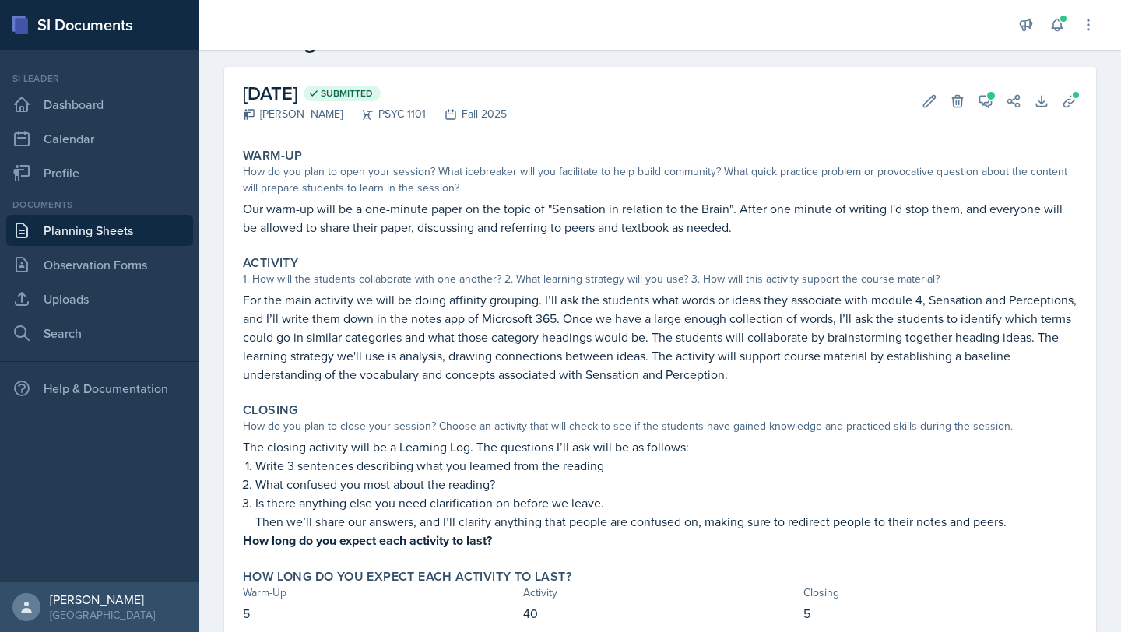
drag, startPoint x: 244, startPoint y: 445, endPoint x: 1037, endPoint y: 524, distance: 796.9
click at [1037, 524] on div "The closing activity will be a Learning Log. The questions I’ll ask will be as …" at bounding box center [660, 493] width 834 height 113
copy div "The closing activity will be a Learning Log. The questions I’ll ask will be as …"
click at [128, 232] on link "Planning Sheets" at bounding box center [99, 230] width 187 height 31
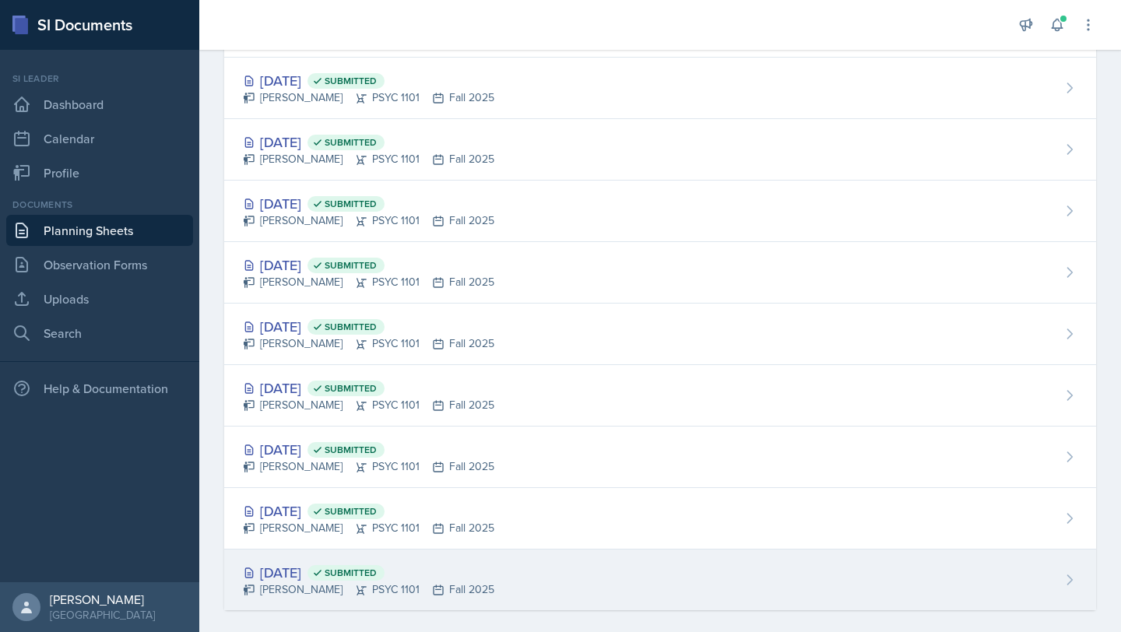
scroll to position [362, 0]
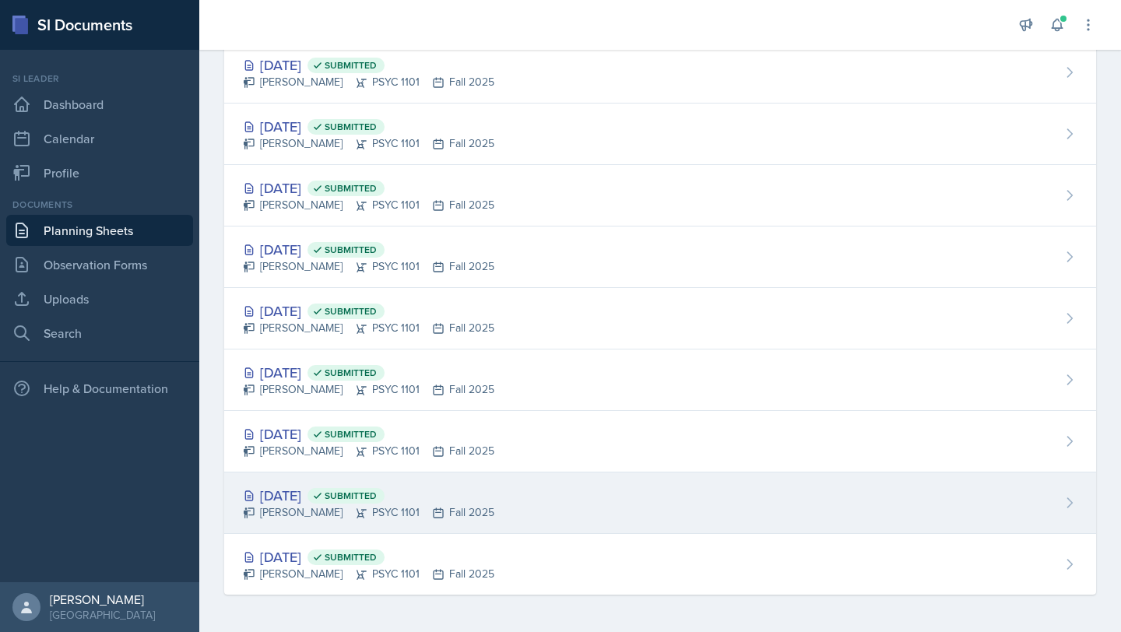
click at [325, 493] on div "[DATE] Submitted" at bounding box center [368, 495] width 251 height 21
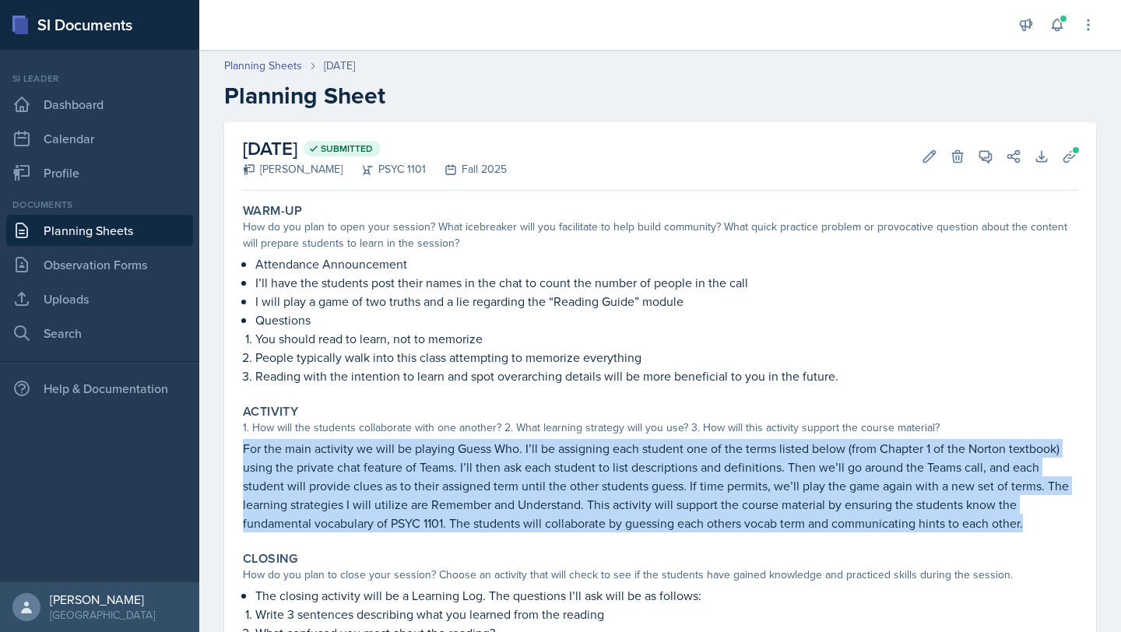
drag, startPoint x: 240, startPoint y: 448, endPoint x: 1028, endPoint y: 535, distance: 792.3
click at [1028, 535] on div "Activity 1. How will the students collaborate with one another? 2. What learnin…" at bounding box center [660, 468] width 847 height 141
copy p "For the main activity we will be playing Guess Who. I’ll be assigning each stud…"
click at [167, 228] on link "Planning Sheets" at bounding box center [99, 230] width 187 height 31
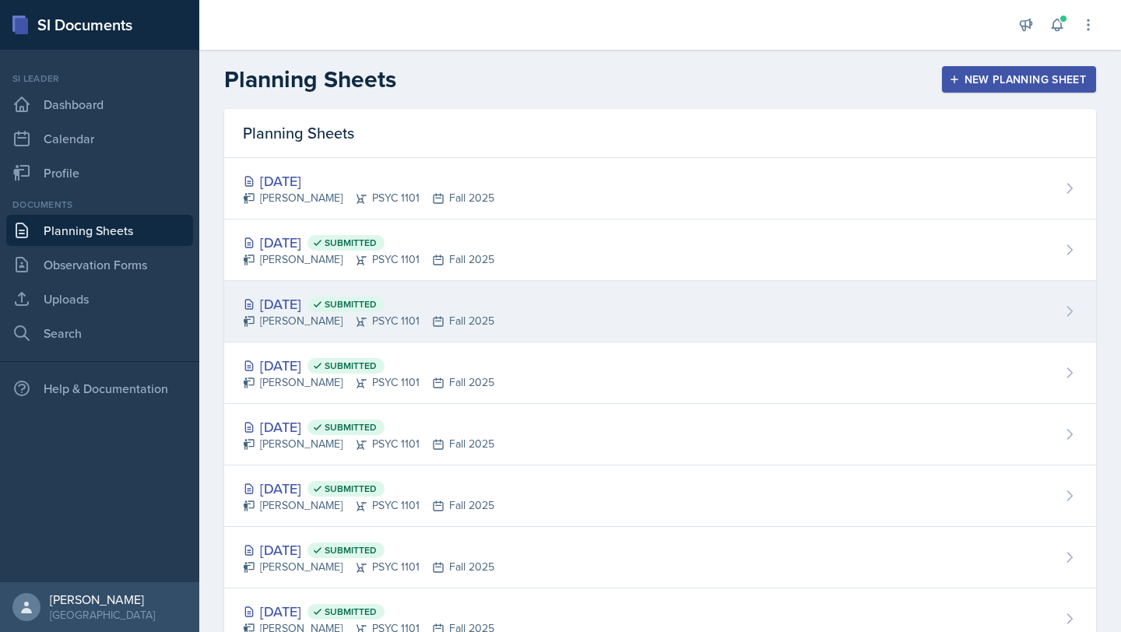
click at [334, 303] on div "[DATE] Submitted" at bounding box center [368, 303] width 251 height 21
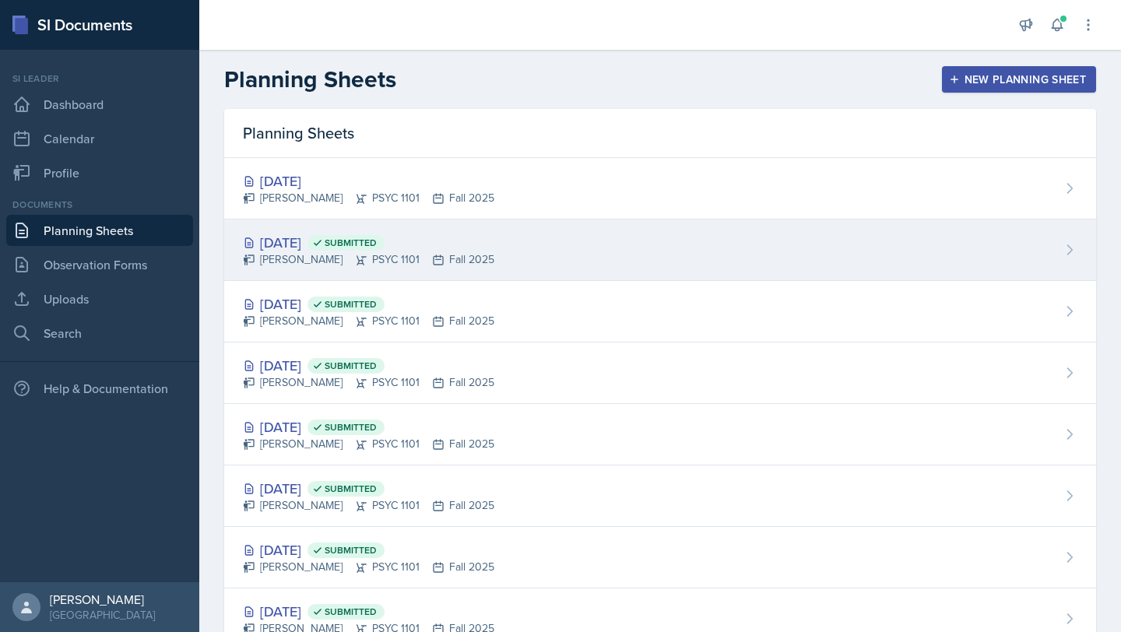
click at [318, 246] on div "[DATE] Submitted" at bounding box center [368, 242] width 251 height 21
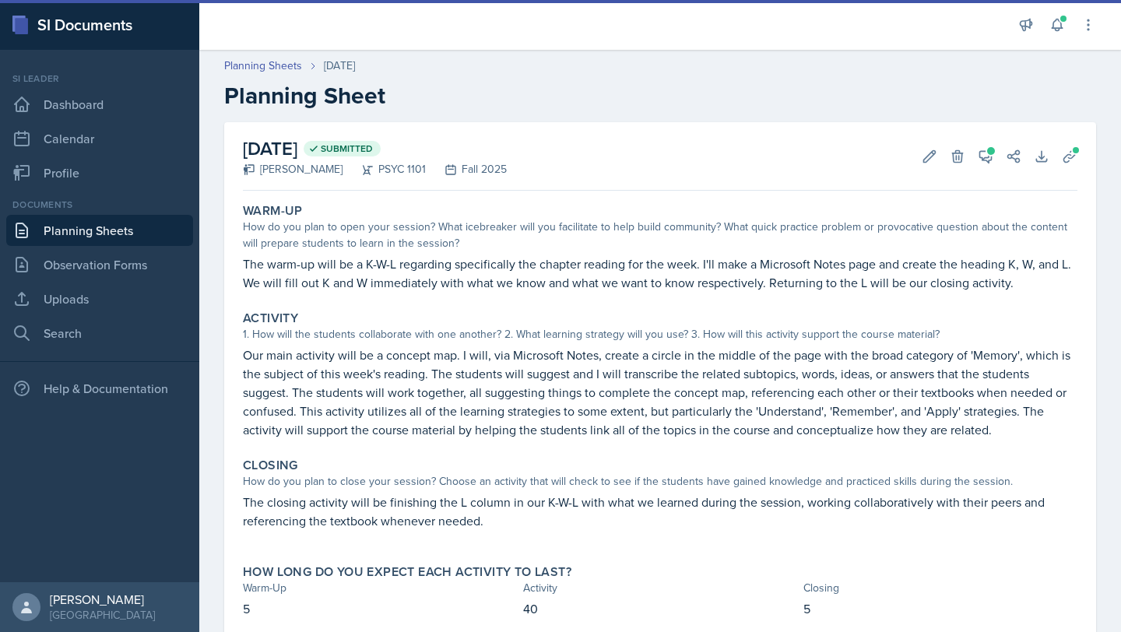
scroll to position [48, 0]
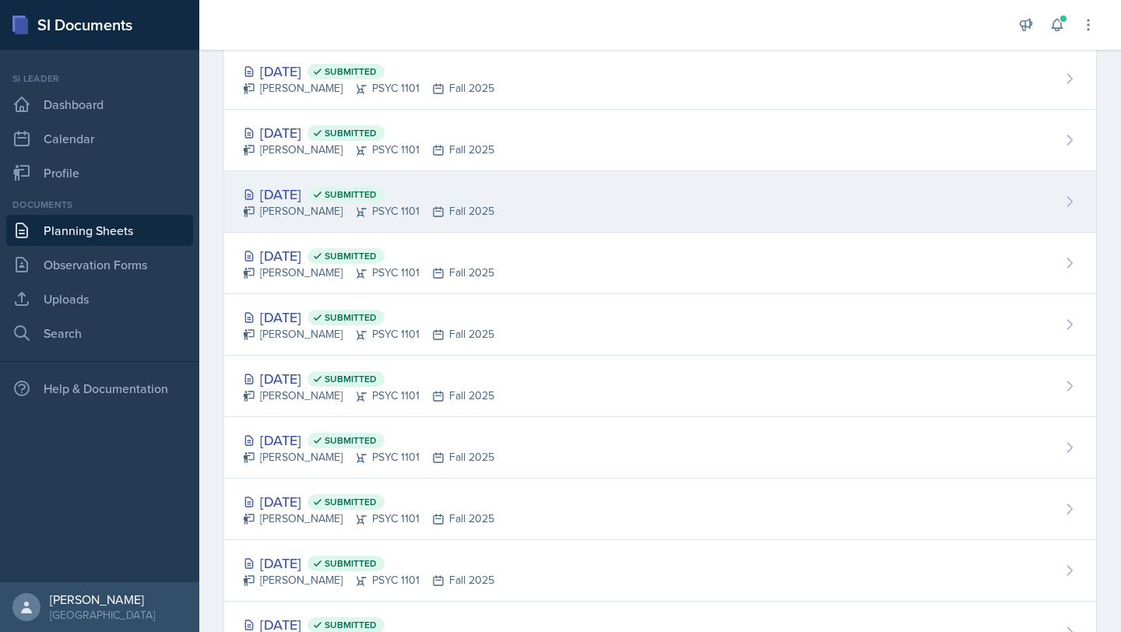
scroll to position [243, 0]
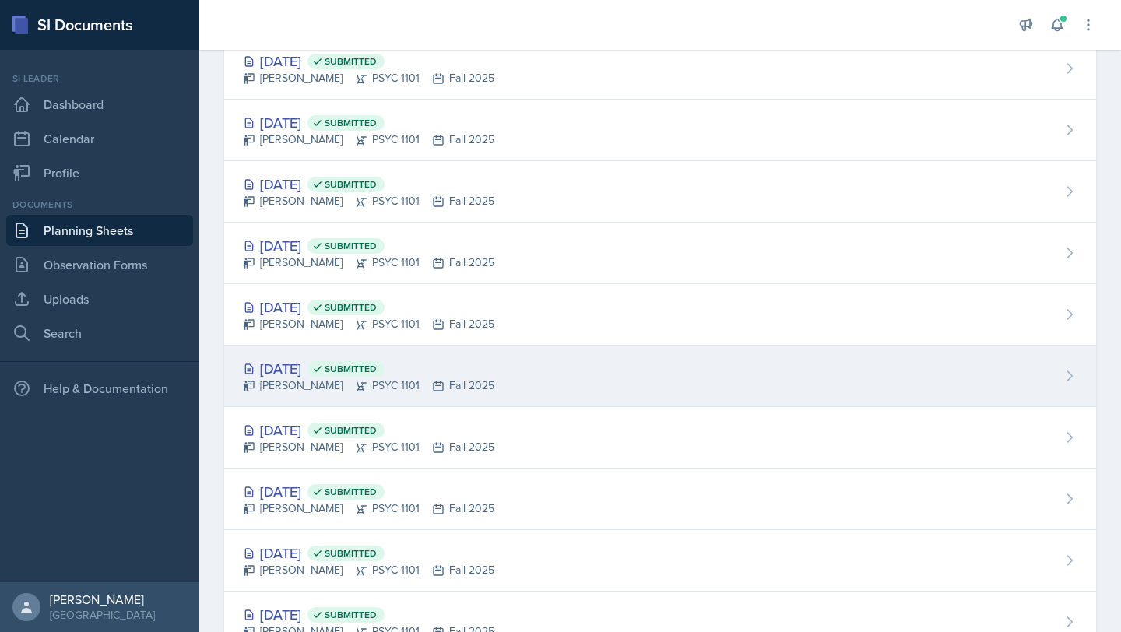
click at [319, 374] on div "[DATE] Submitted" at bounding box center [368, 368] width 251 height 21
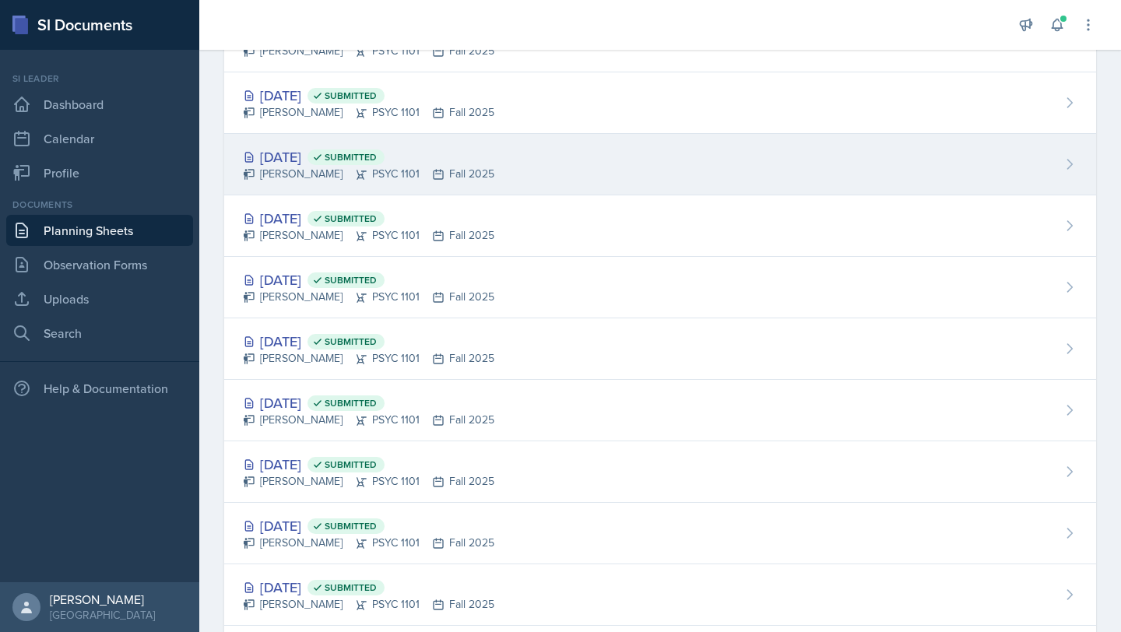
scroll to position [155, 0]
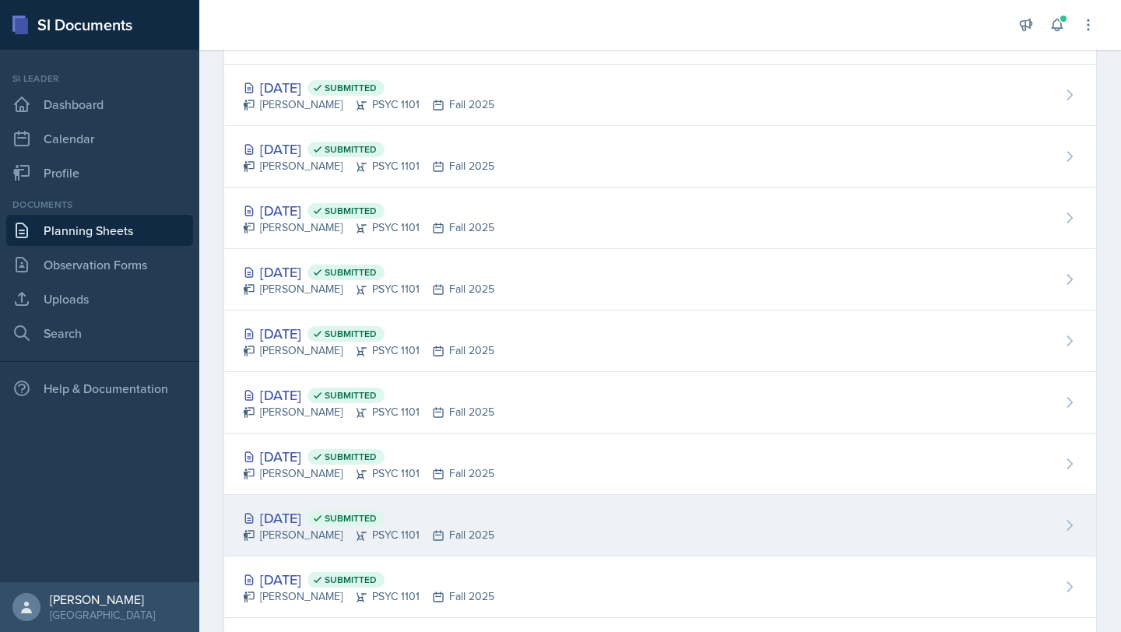
click at [302, 512] on div "[DATE] Submitted" at bounding box center [368, 517] width 251 height 21
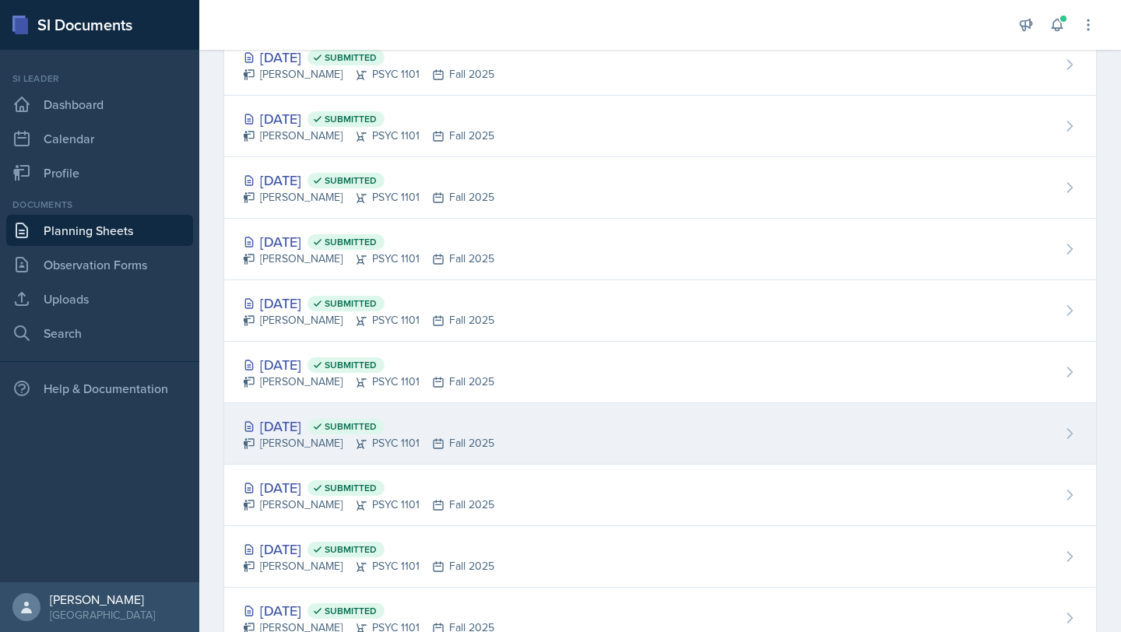
scroll to position [262, 0]
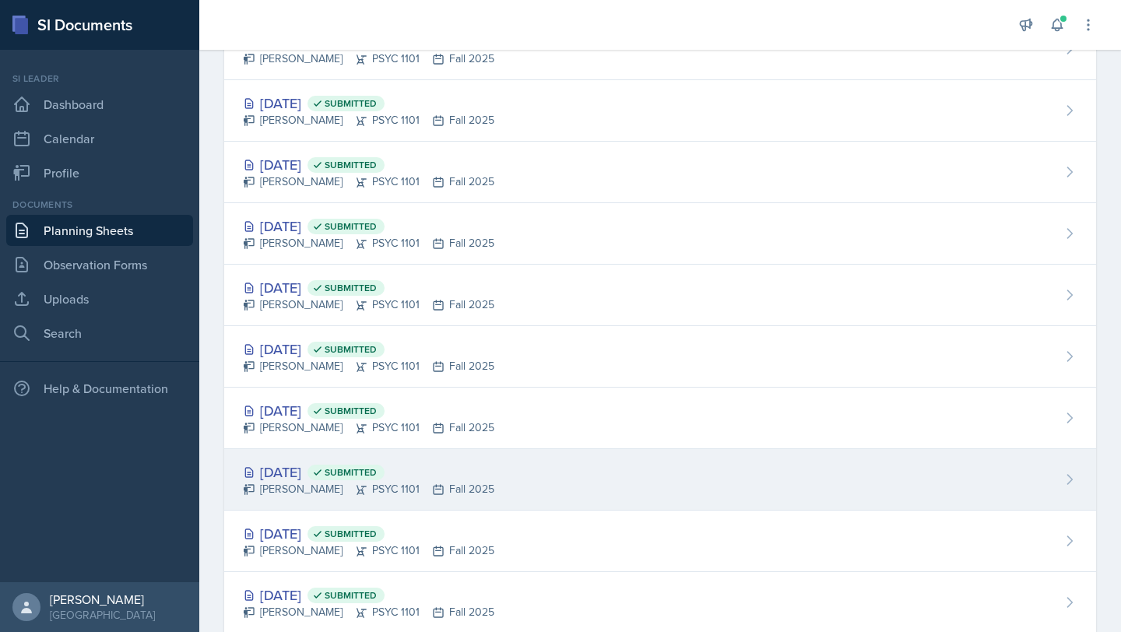
click at [318, 476] on div "[DATE] Submitted" at bounding box center [368, 471] width 251 height 21
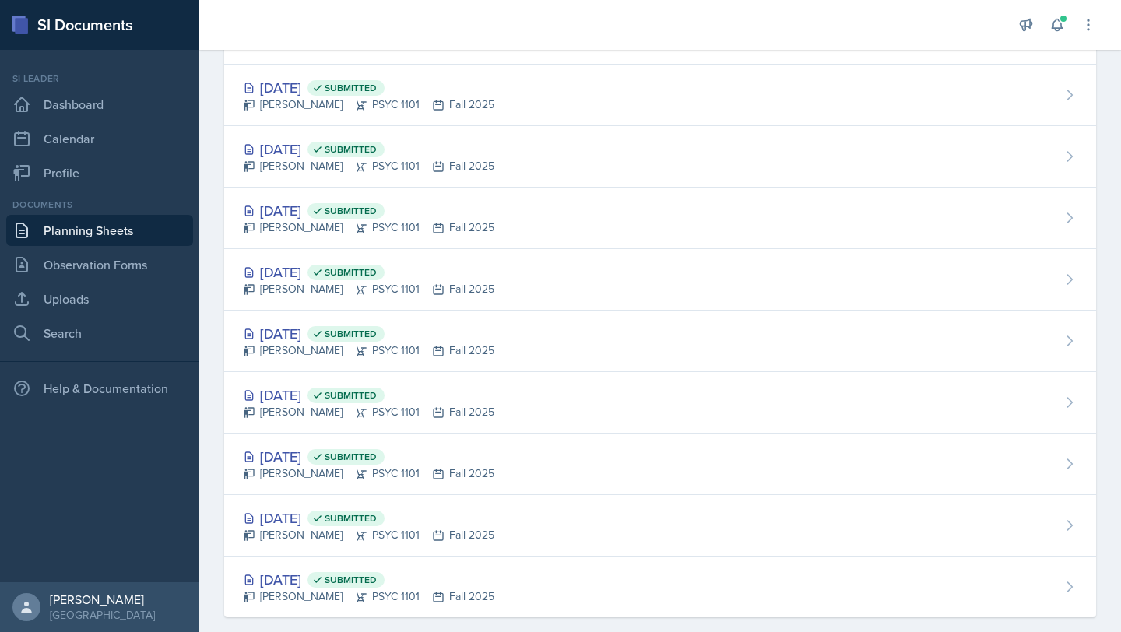
scroll to position [344, 0]
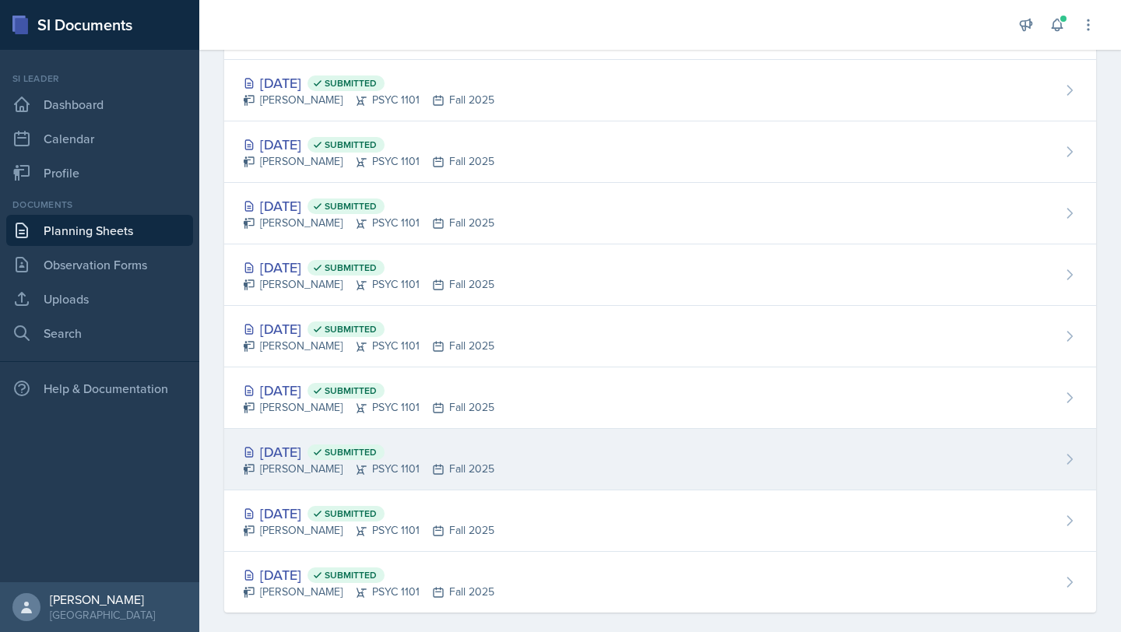
click at [305, 465] on div "[PERSON_NAME] PSYC 1101 Fall 2025" at bounding box center [368, 469] width 251 height 16
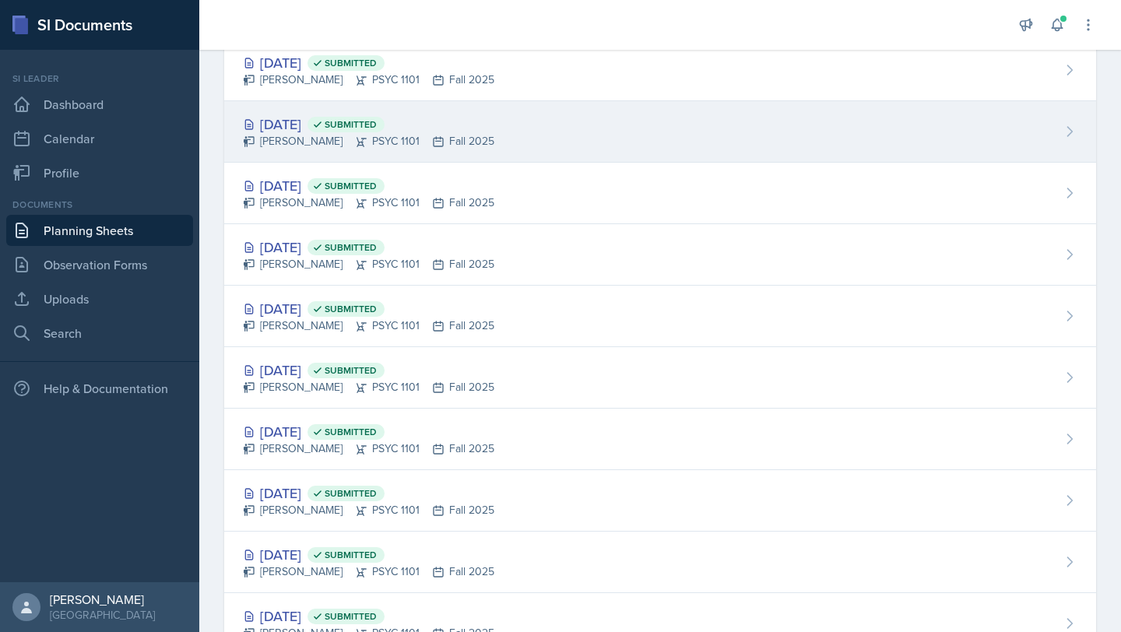
scroll to position [362, 0]
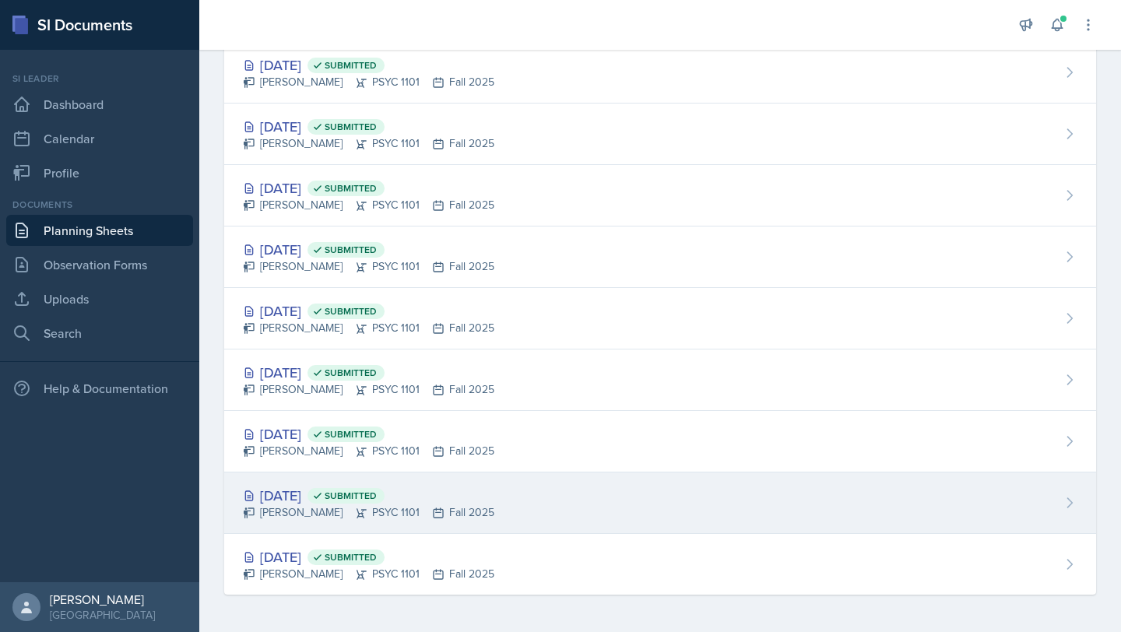
click at [314, 510] on div "[PERSON_NAME] PSYC 1101 Fall 2025" at bounding box center [368, 512] width 251 height 16
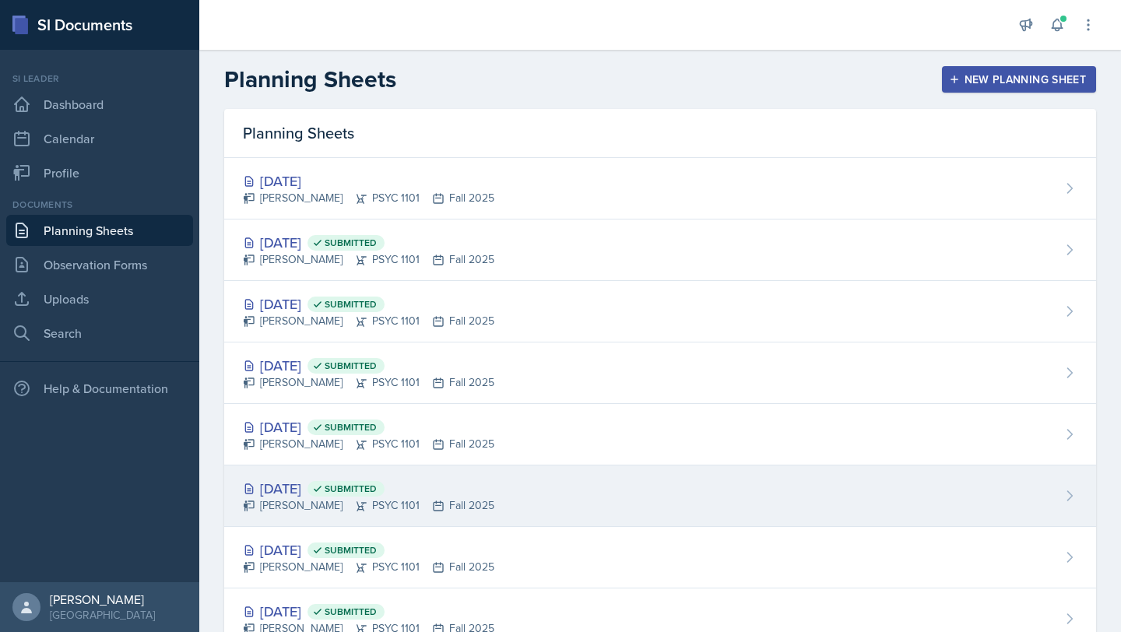
click at [301, 479] on div "[DATE] Submitted" at bounding box center [368, 488] width 251 height 21
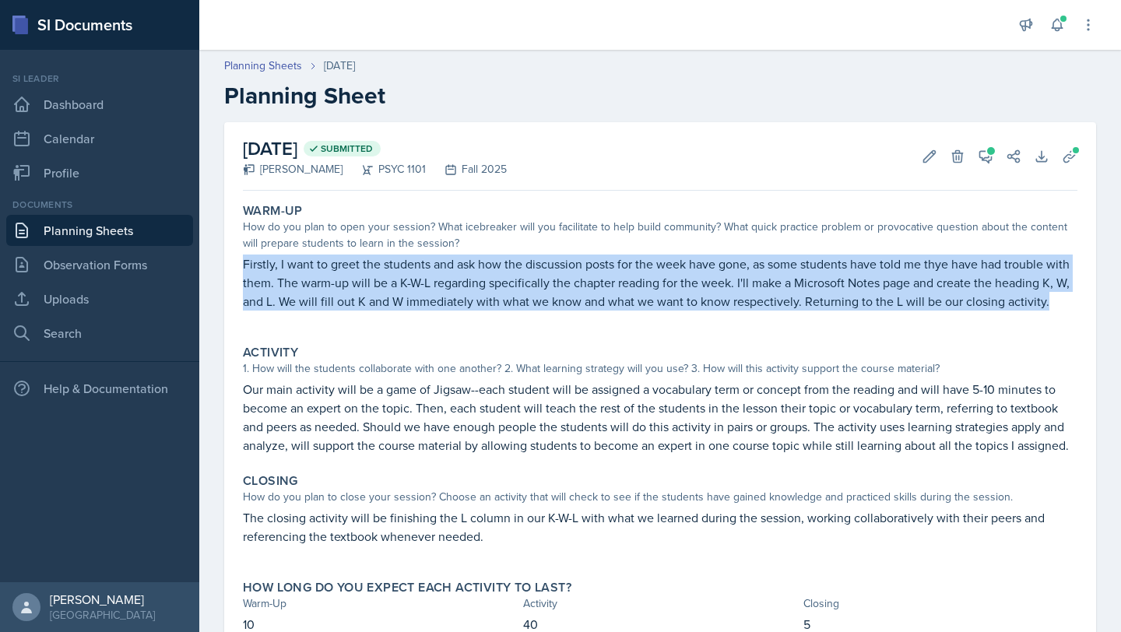
drag, startPoint x: 241, startPoint y: 260, endPoint x: 1050, endPoint y: 311, distance: 810.2
click at [1050, 311] on div "Warm-Up How do you plan to open your session? What icebreaker will you facilita…" at bounding box center [660, 264] width 847 height 135
copy p "Firstly, I want to greet the students and ask how the discussion posts for the …"
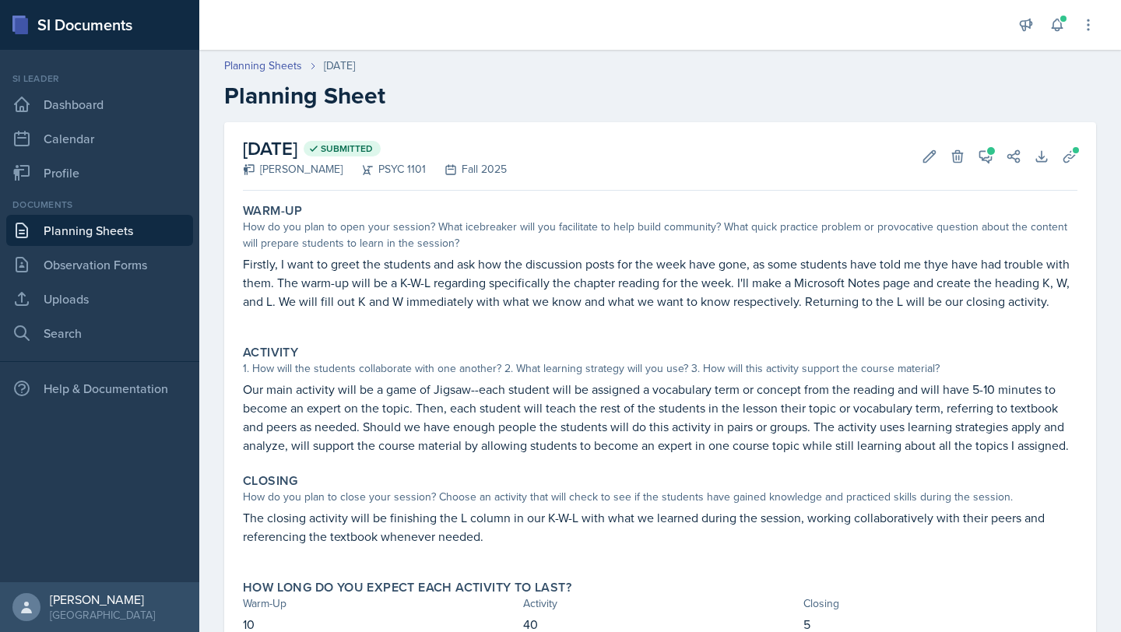
click at [497, 549] on p at bounding box center [660, 554] width 834 height 16
drag, startPoint x: 497, startPoint y: 549, endPoint x: 359, endPoint y: 528, distance: 140.1
click at [359, 528] on div "The closing activity will be finishing the L column in our K-W-L with what we l…" at bounding box center [660, 534] width 834 height 53
click at [546, 517] on p "The closing activity will be finishing the L column in our K-W-L with what we l…" at bounding box center [660, 526] width 834 height 37
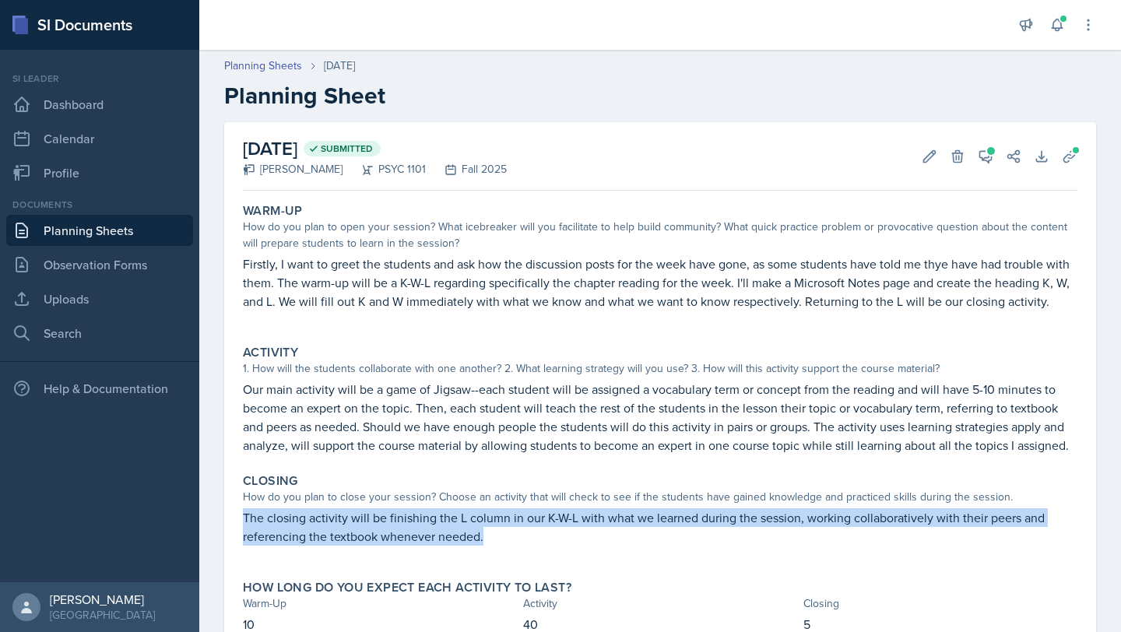
drag, startPoint x: 494, startPoint y: 531, endPoint x: 223, endPoint y: 521, distance: 271.0
click at [224, 521] on div "[DATE] Submitted [PERSON_NAME] PSYC 1101 Fall 2025 Edit Delete View Comments Co…" at bounding box center [660, 390] width 872 height 536
copy p "The closing activity will be finishing the L column in our K-W-L with what we l…"
click at [87, 235] on link "Planning Sheets" at bounding box center [99, 230] width 187 height 31
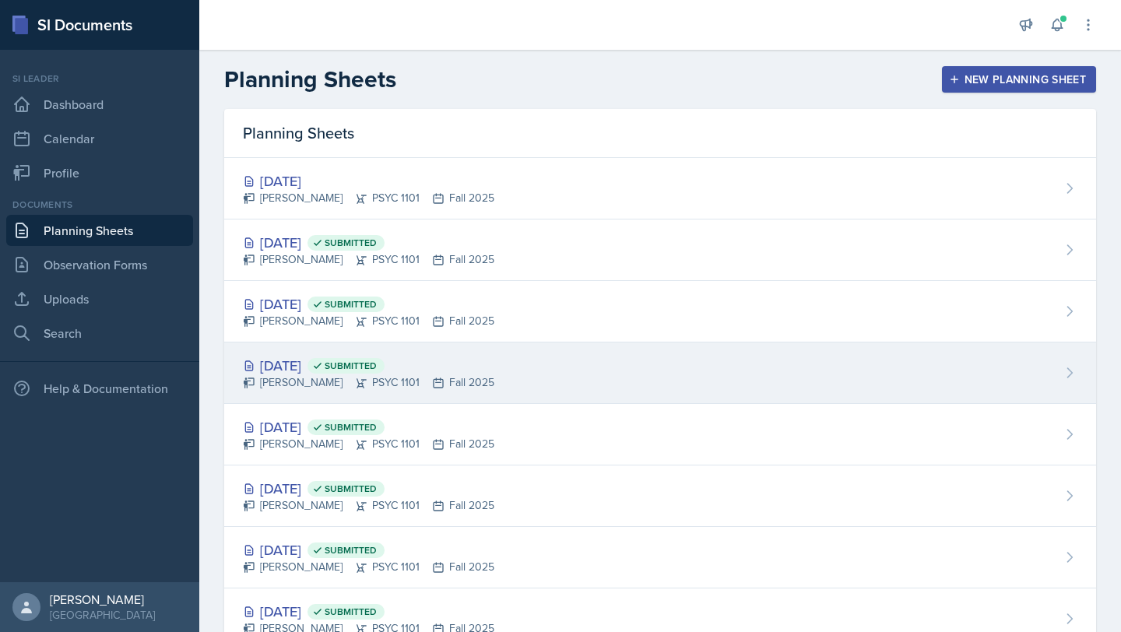
click at [328, 362] on div "[DATE] Submitted" at bounding box center [368, 365] width 251 height 21
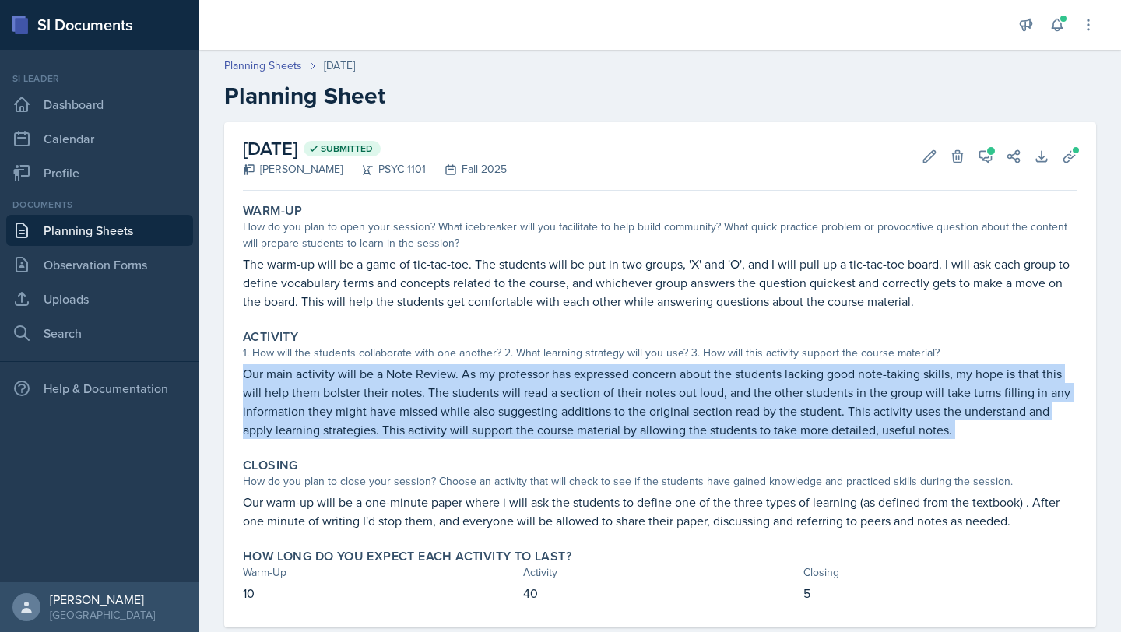
drag, startPoint x: 243, startPoint y: 365, endPoint x: 910, endPoint y: 445, distance: 672.5
click at [911, 445] on div "Warm-Up How do you plan to open your session? What icebreaker will you facilita…" at bounding box center [660, 412] width 834 height 430
copy div "Our main activity will be a Note Review. As my professor has expressed concern …"
